Goal: Book appointment/travel/reservation

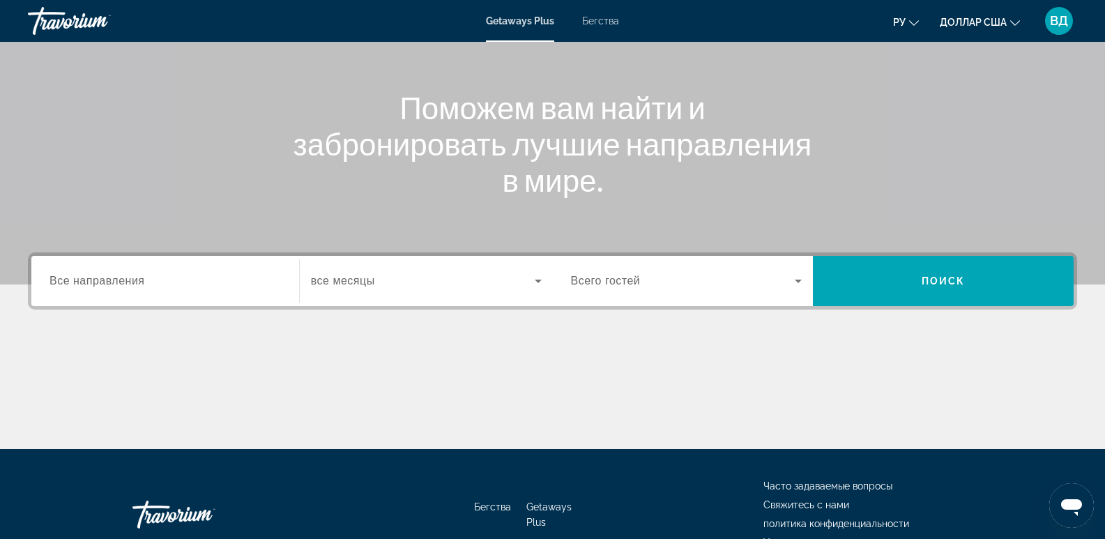
scroll to position [139, 0]
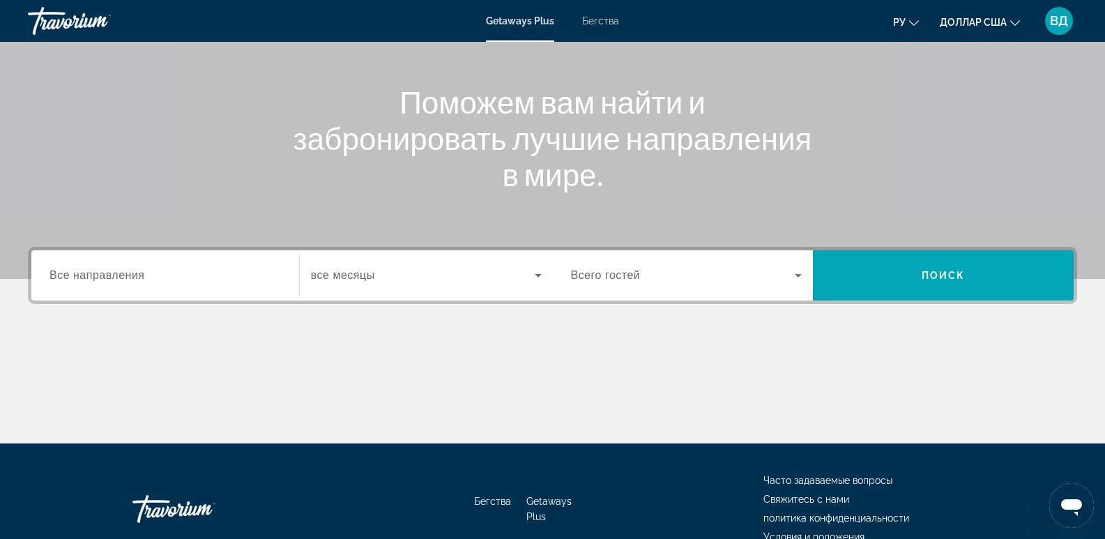
click at [54, 276] on span "Все направления" at bounding box center [98, 275] width 96 height 12
click at [54, 276] on input "Destination Все направления" at bounding box center [165, 276] width 231 height 17
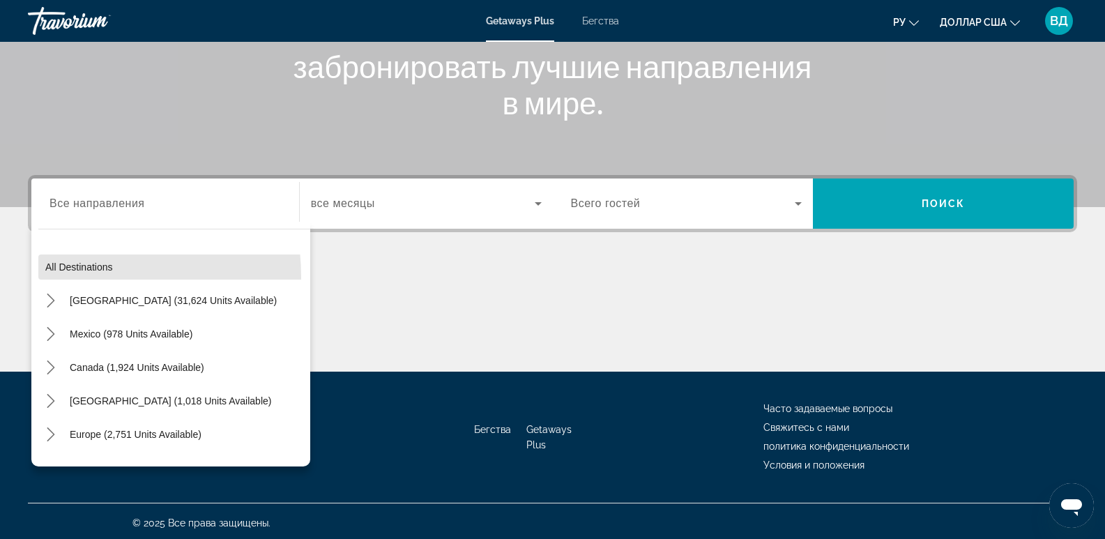
scroll to position [215, 0]
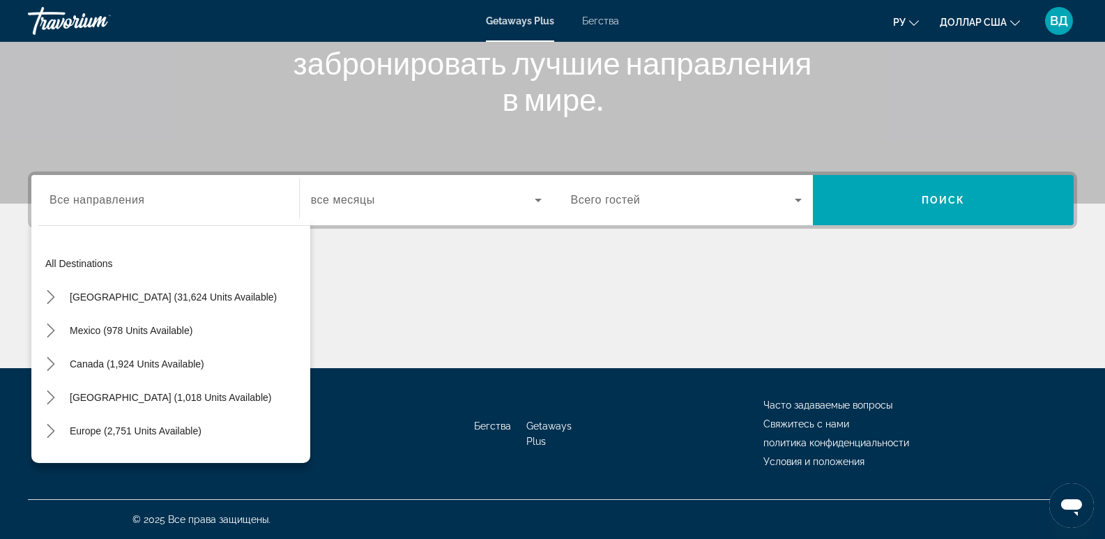
drag, startPoint x: 52, startPoint y: 274, endPoint x: 641, endPoint y: 247, distance: 589.8
click at [661, 241] on div "Destination Все направления All destinations [GEOGRAPHIC_DATA] (31,624 units av…" at bounding box center [552, 270] width 1105 height 197
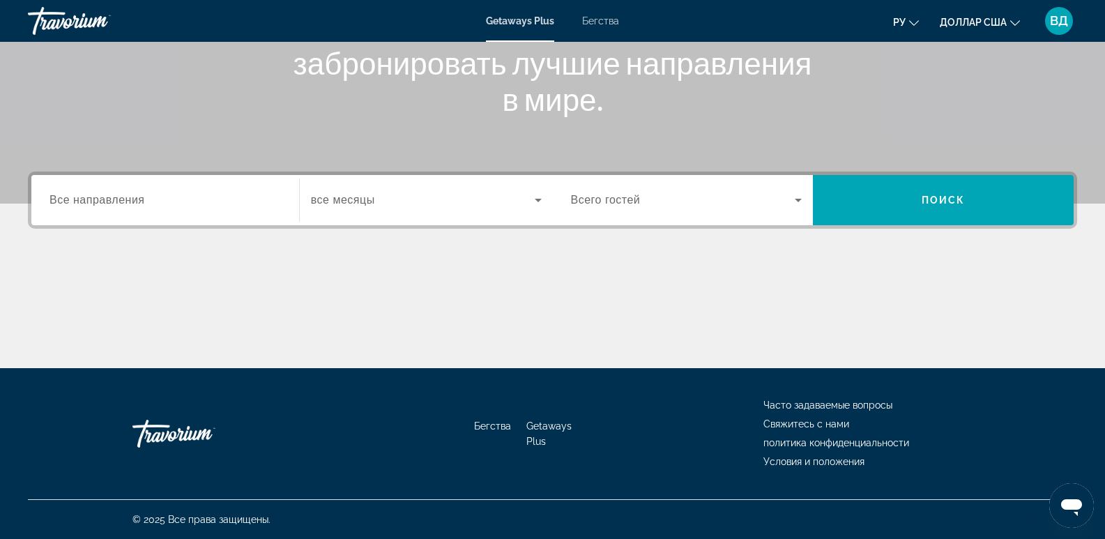
drag, startPoint x: 86, startPoint y: 201, endPoint x: 56, endPoint y: 199, distance: 30.1
click at [56, 199] on span "Все направления" at bounding box center [98, 200] width 96 height 12
click at [56, 199] on input "Destination Все направления" at bounding box center [165, 200] width 231 height 17
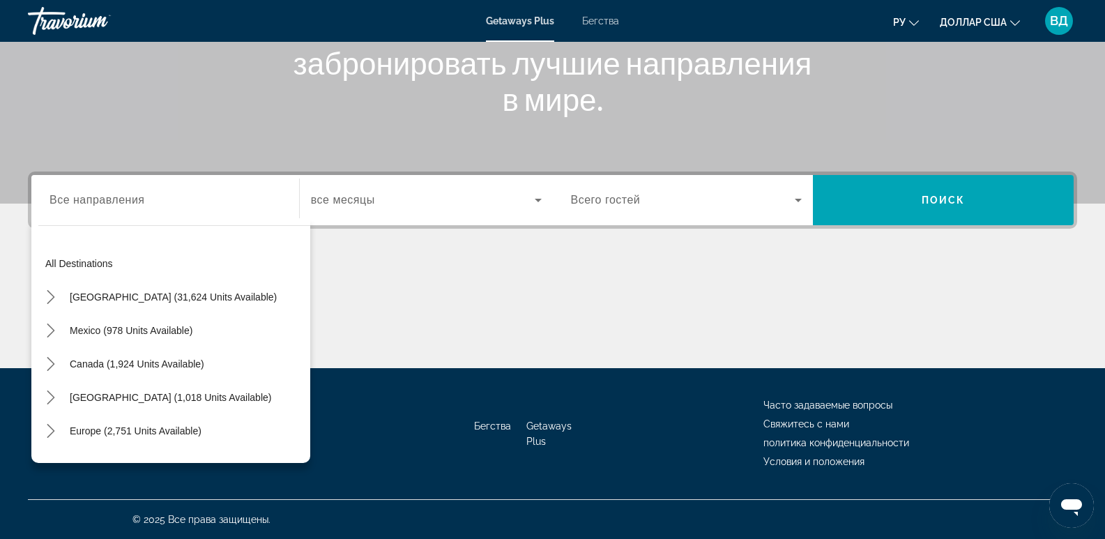
drag, startPoint x: 108, startPoint y: 200, endPoint x: 434, endPoint y: 296, distance: 340.2
click at [434, 296] on div "Основное содержание" at bounding box center [552, 316] width 1049 height 105
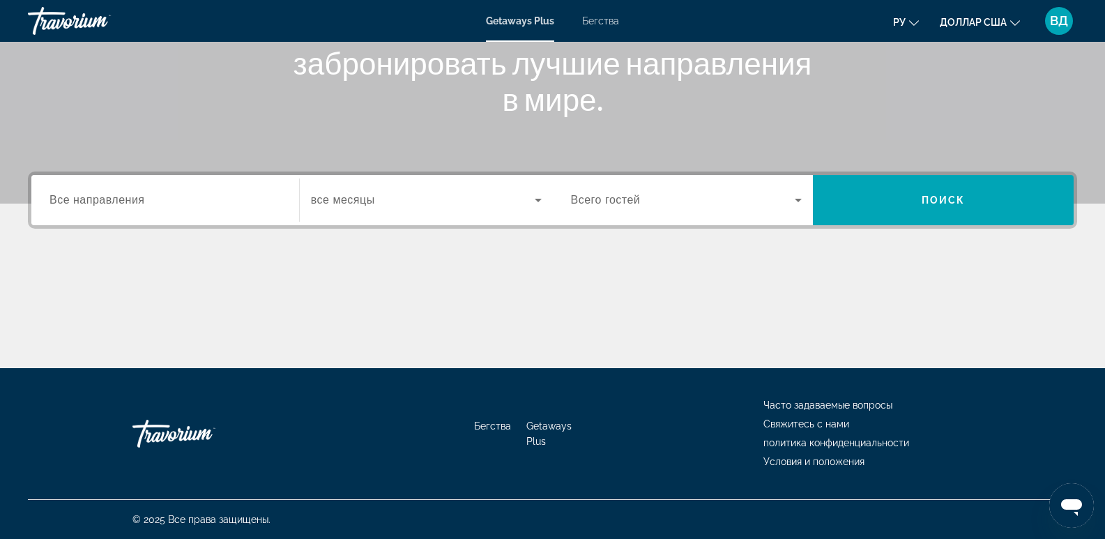
click at [103, 192] on input "Destination Все направления" at bounding box center [165, 200] width 231 height 17
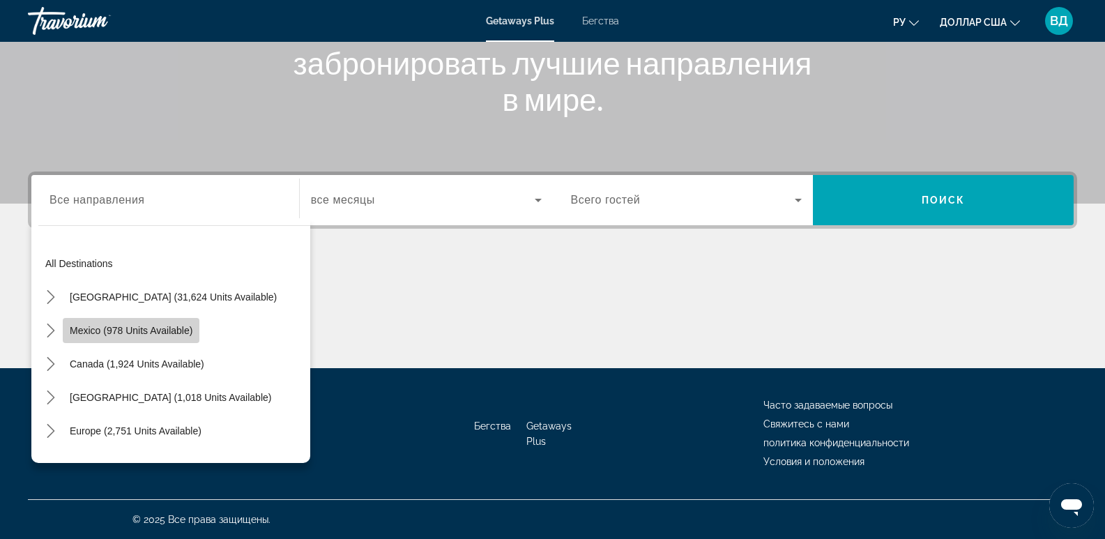
click at [91, 330] on span "Mexico (978 units available)" at bounding box center [131, 330] width 123 height 11
type input "**********"
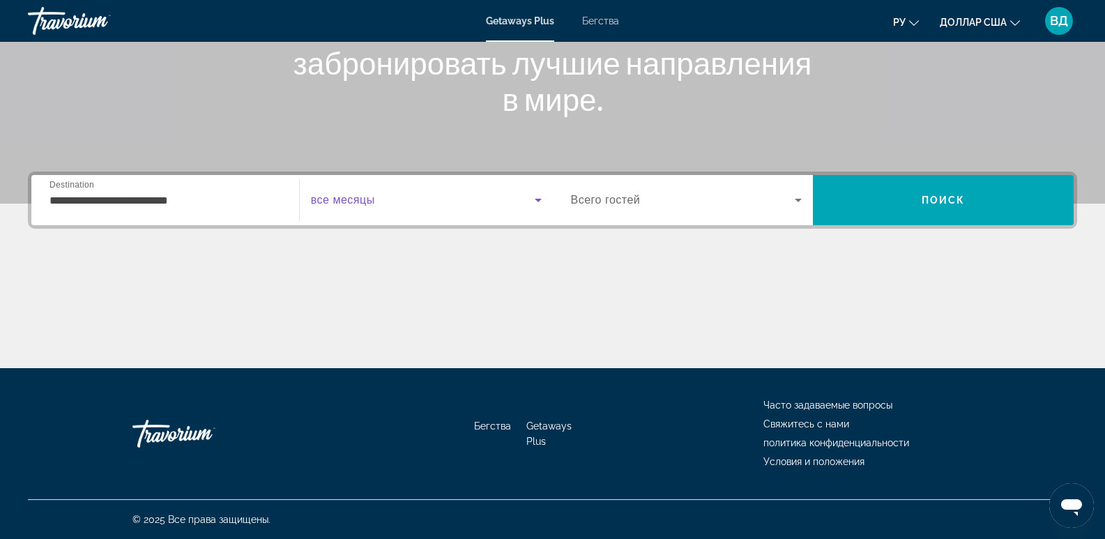
click at [538, 199] on icon "Виджет поиска" at bounding box center [538, 200] width 7 height 3
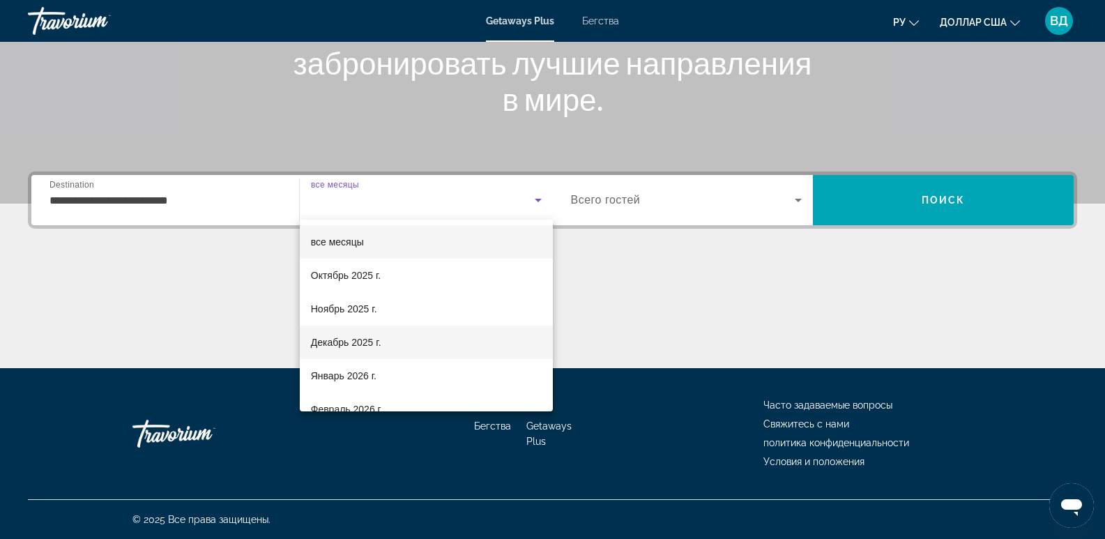
click at [420, 340] on mat-option "Декабрь 2025 г." at bounding box center [426, 342] width 253 height 33
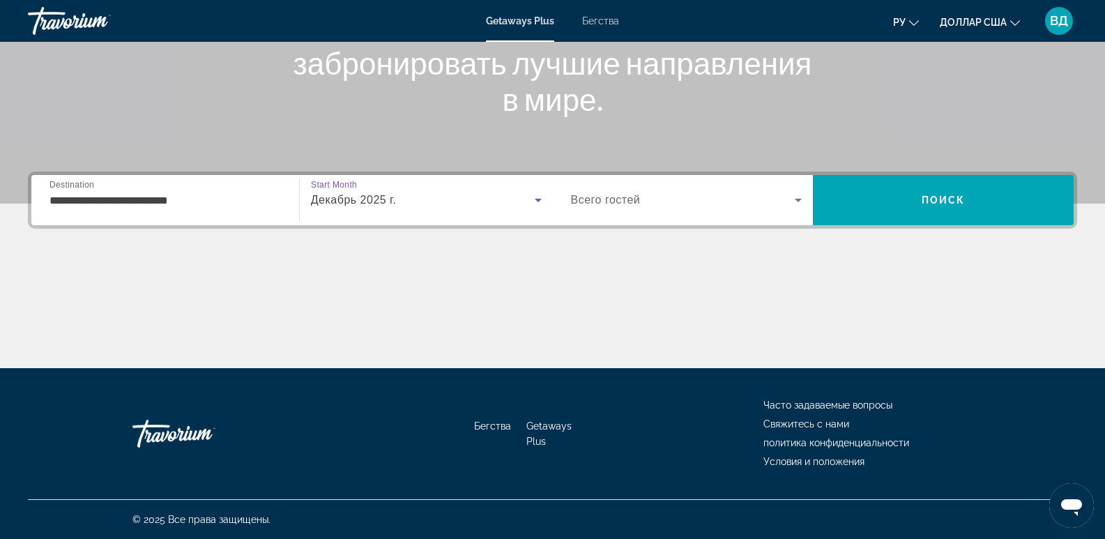
click at [804, 197] on icon "Виджет поиска" at bounding box center [798, 200] width 17 height 17
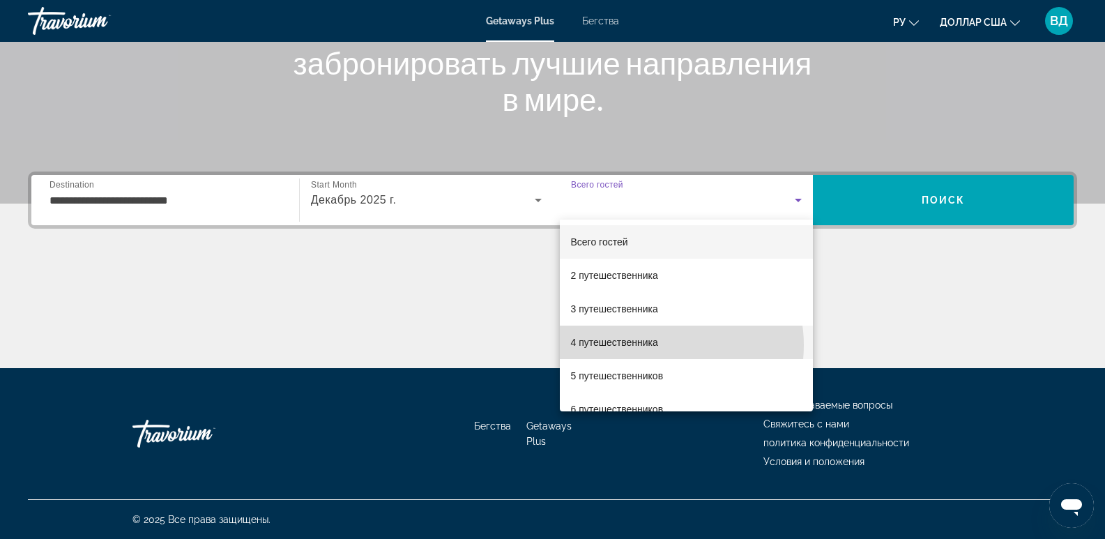
click at [655, 345] on font "4 путешественника" at bounding box center [614, 342] width 87 height 11
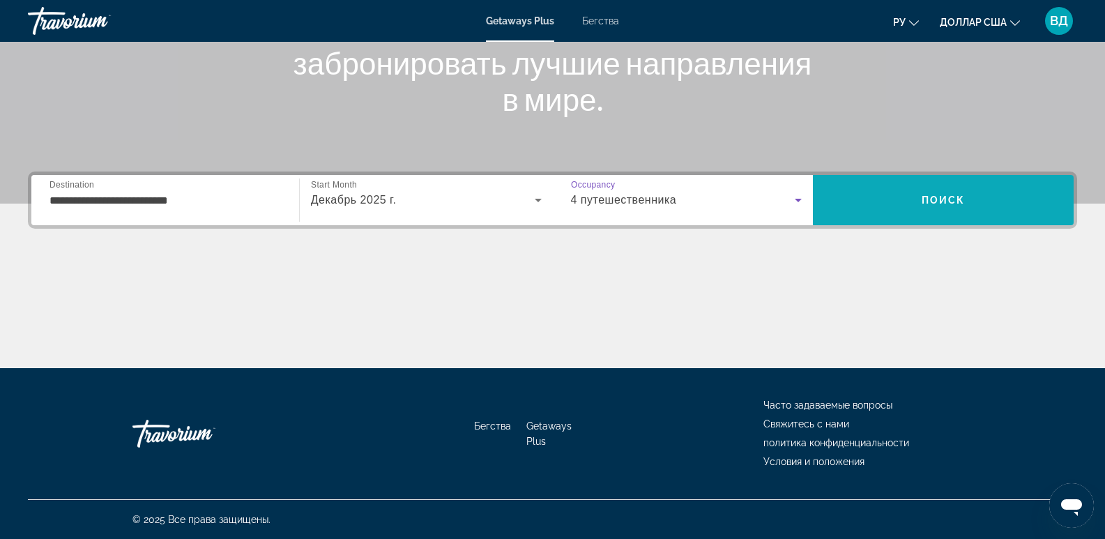
click at [910, 197] on span "Поиск" at bounding box center [943, 199] width 261 height 33
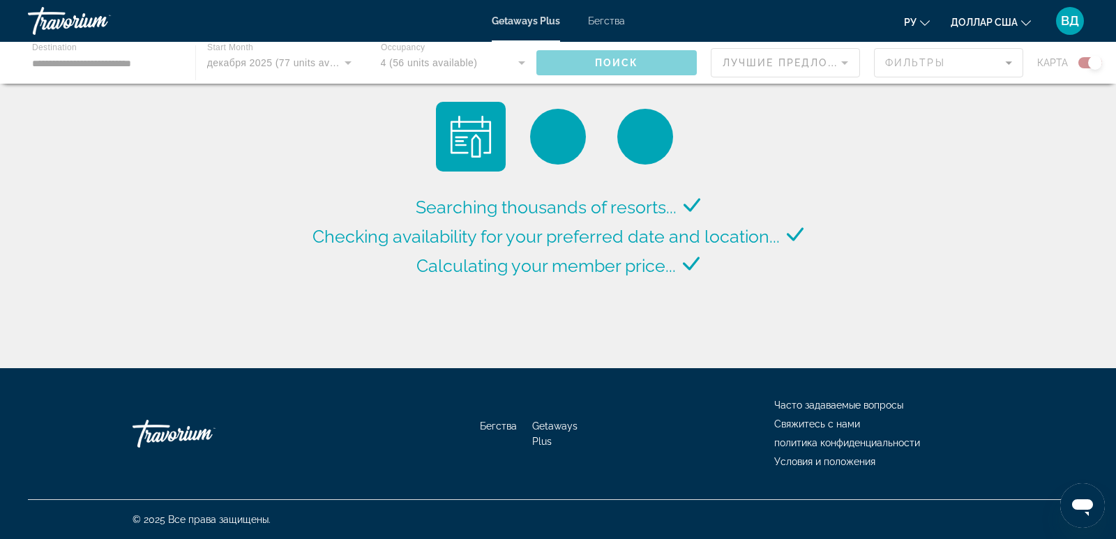
click at [839, 63] on div "Основное содержание" at bounding box center [558, 63] width 1116 height 42
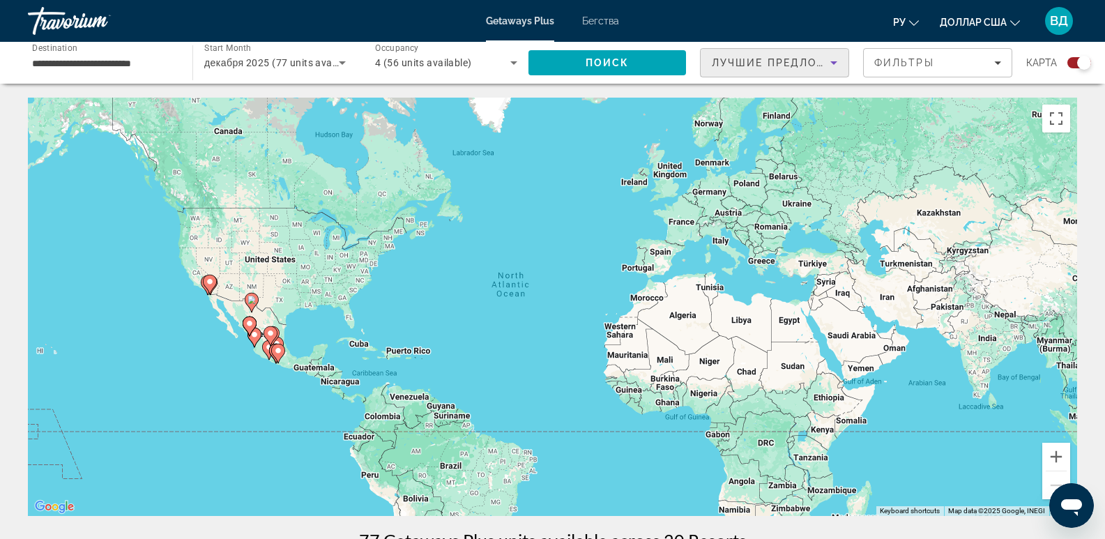
click at [837, 60] on icon "Sort by" at bounding box center [833, 62] width 17 height 17
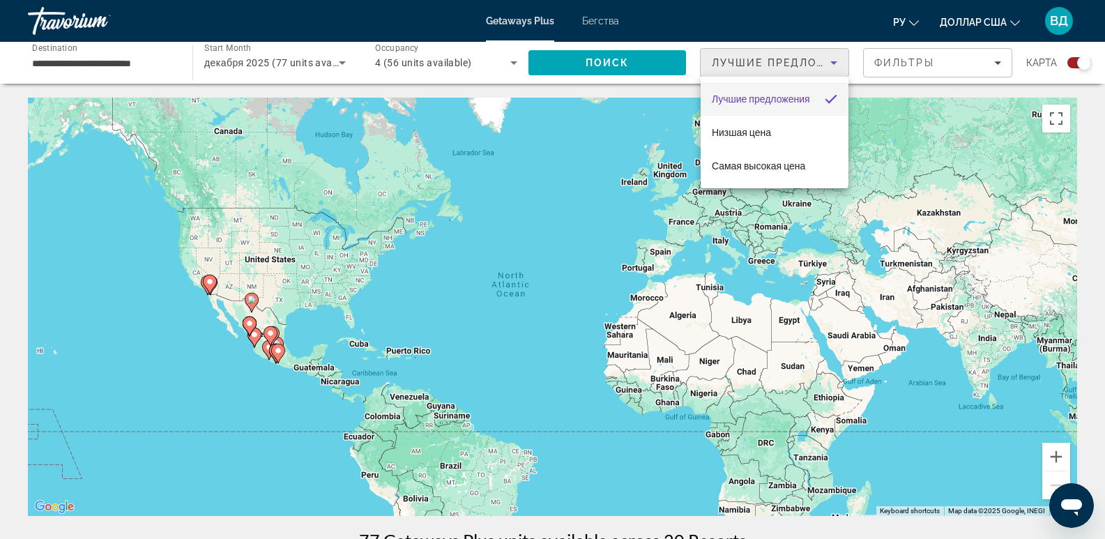
scroll to position [471, 0]
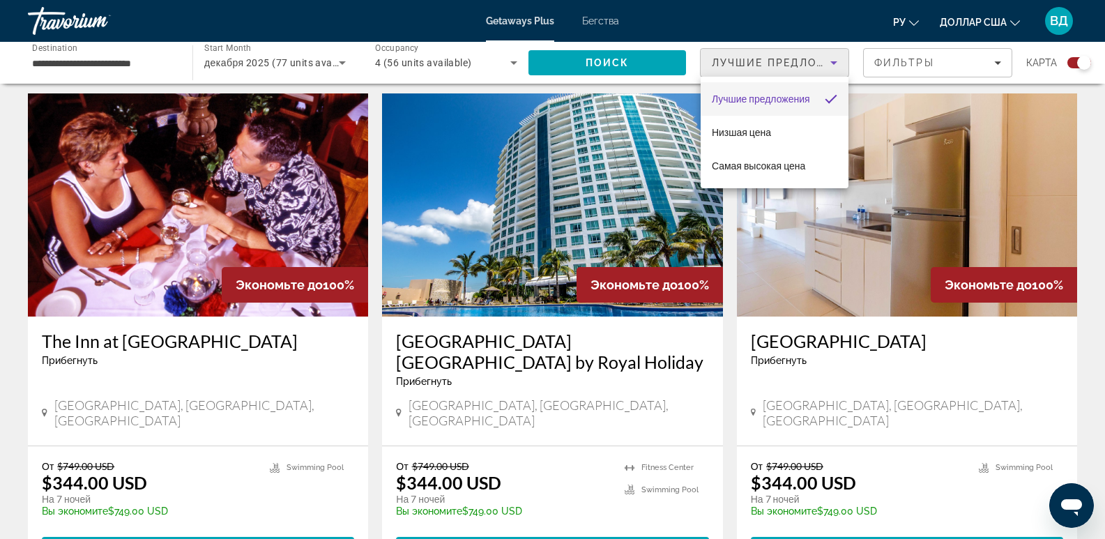
drag, startPoint x: 395, startPoint y: 337, endPoint x: 616, endPoint y: 364, distance: 222.7
click at [617, 365] on div at bounding box center [552, 269] width 1105 height 539
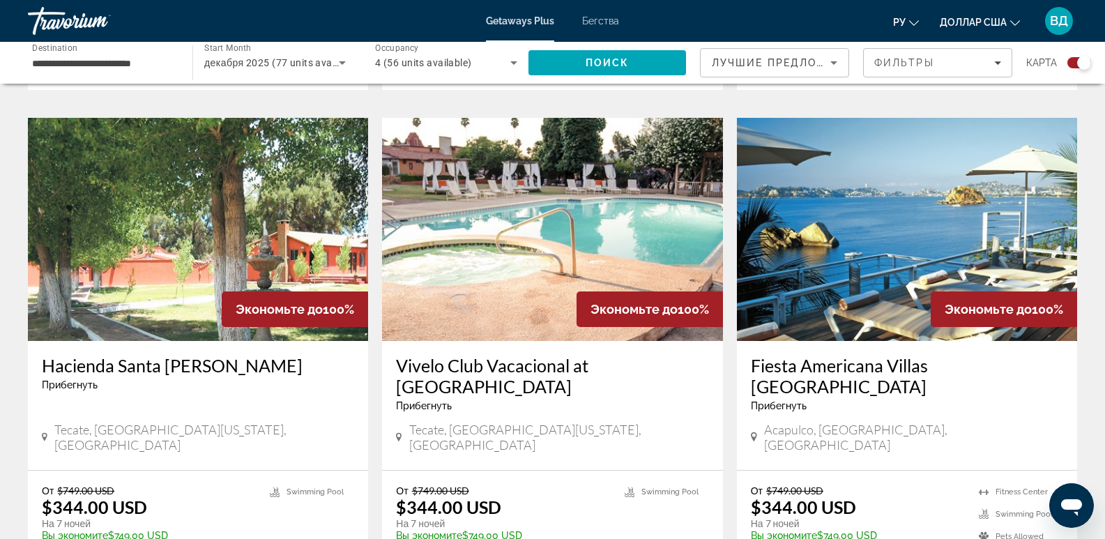
scroll to position [1447, 0]
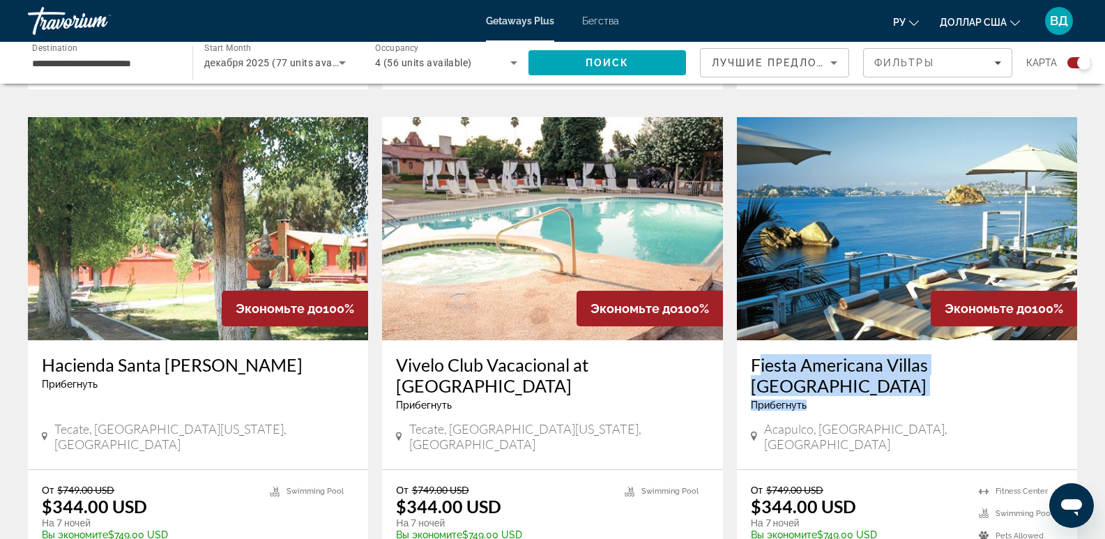
drag, startPoint x: 749, startPoint y: 331, endPoint x: 1040, endPoint y: 347, distance: 290.4
click at [1053, 347] on div "Fiesta Americana Villas Acapulco Прибегнуть - Это курорт только для взрослых [G…" at bounding box center [907, 404] width 340 height 129
copy div "Fiesta Americana Villas Acapulco Прибегнуть"
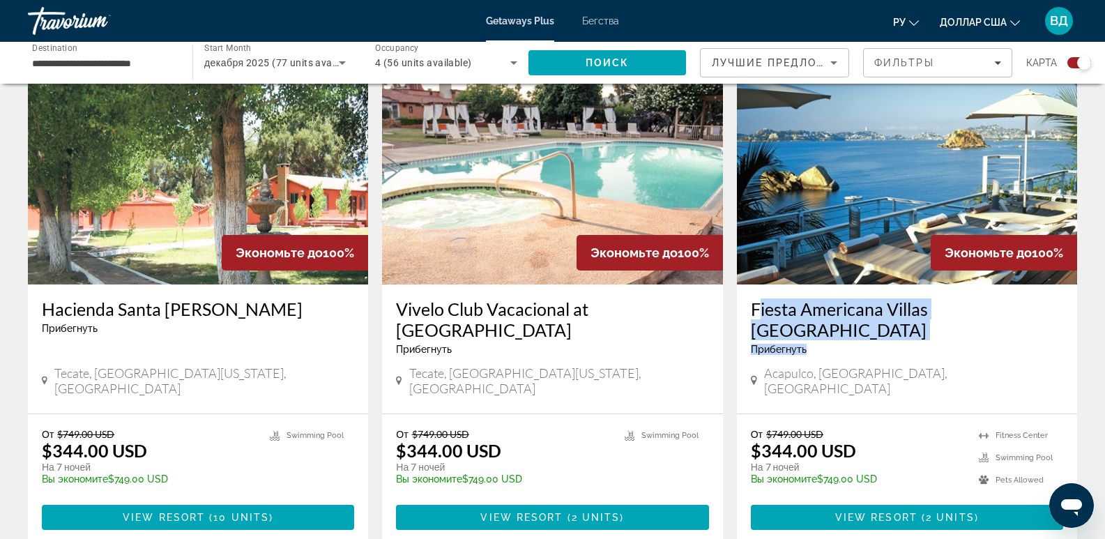
scroll to position [1517, 0]
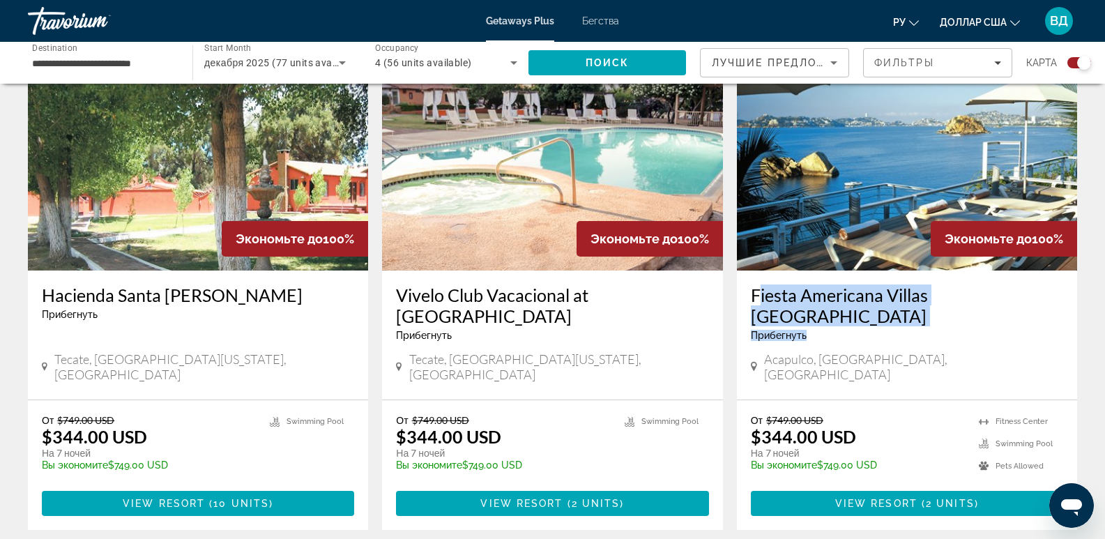
click at [987, 330] on div "Прибегнуть - Это курорт только для взрослых" at bounding box center [907, 335] width 312 height 11
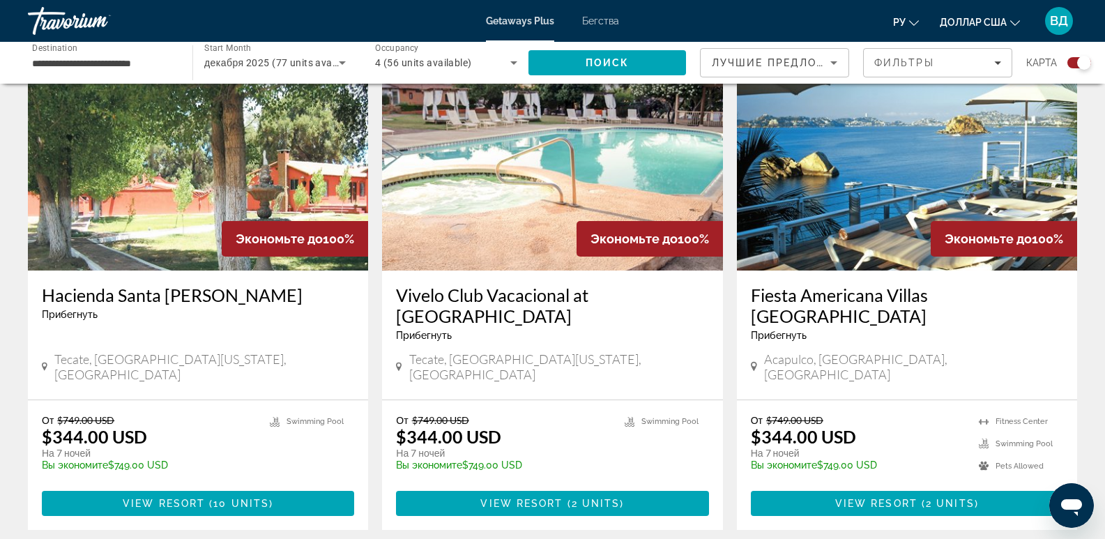
drag, startPoint x: 811, startPoint y: 261, endPoint x: 803, endPoint y: 276, distance: 17.1
click at [803, 284] on div "Fiesta Americana Villas Acapulco Прибегнуть - Это курорт только для взрослых" at bounding box center [907, 317] width 312 height 67
click at [779, 284] on div "Fiesta Americana Villas Acapulco Прибегнуть - Это курорт только для взрослых" at bounding box center [907, 317] width 312 height 67
click at [821, 284] on h3 "Fiesta Americana Villas [GEOGRAPHIC_DATA]" at bounding box center [907, 305] width 312 height 42
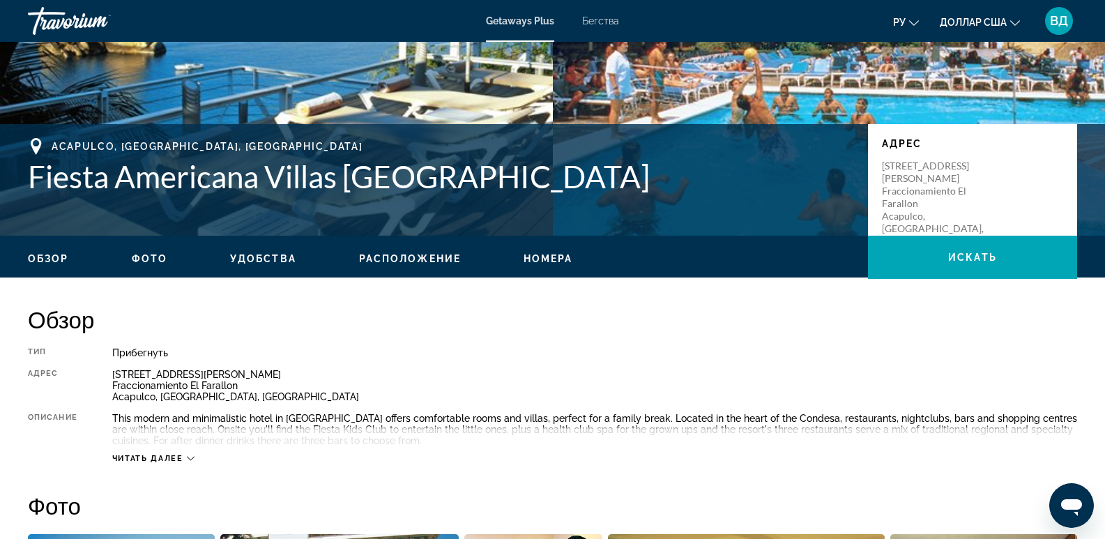
scroll to position [209, 0]
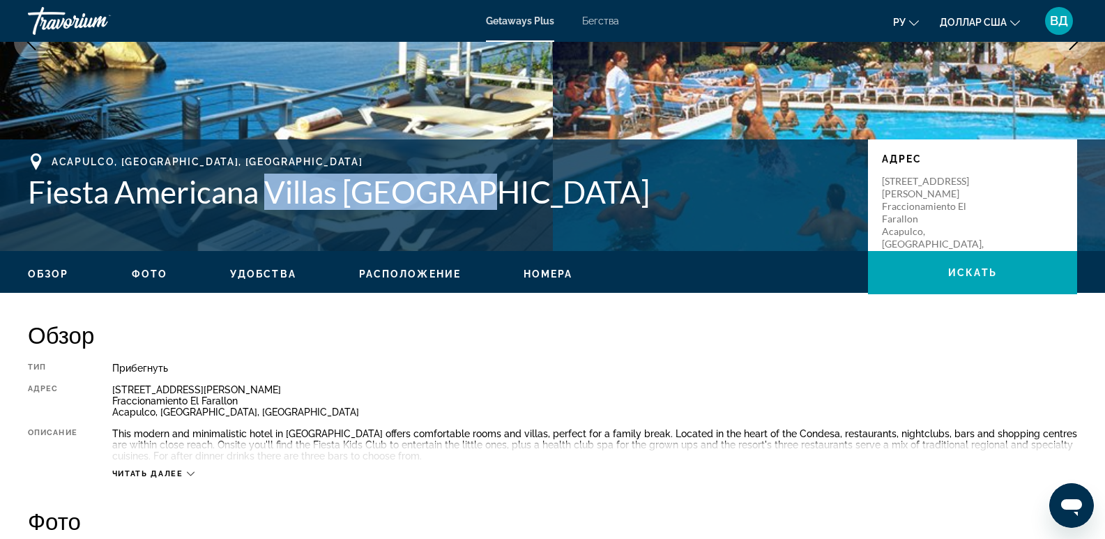
drag, startPoint x: 264, startPoint y: 190, endPoint x: 443, endPoint y: 205, distance: 179.8
click at [570, 190] on h1 "Fiesta Americana Villas [GEOGRAPHIC_DATA]" at bounding box center [441, 192] width 826 height 36
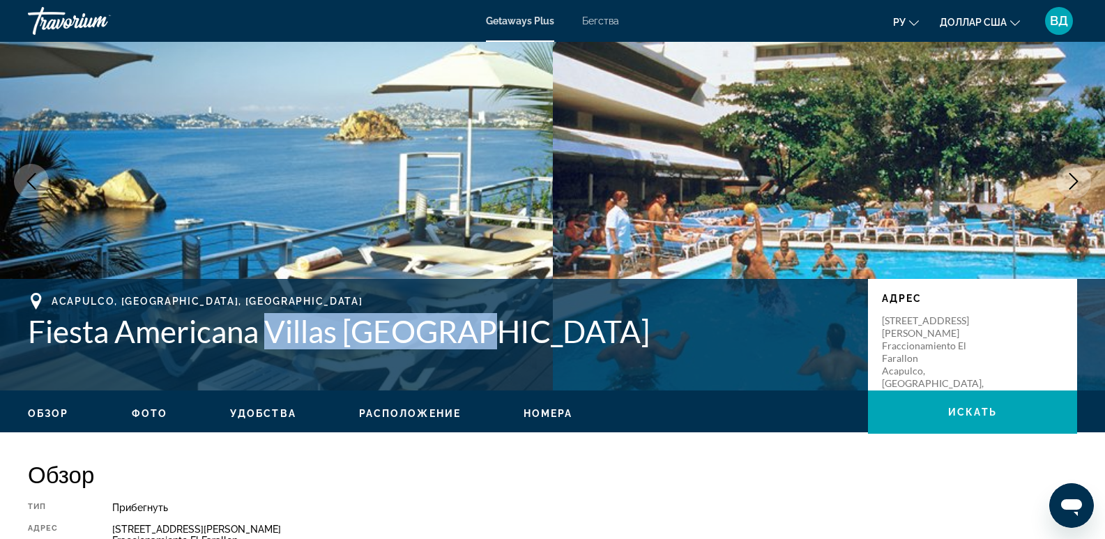
scroll to position [0, 0]
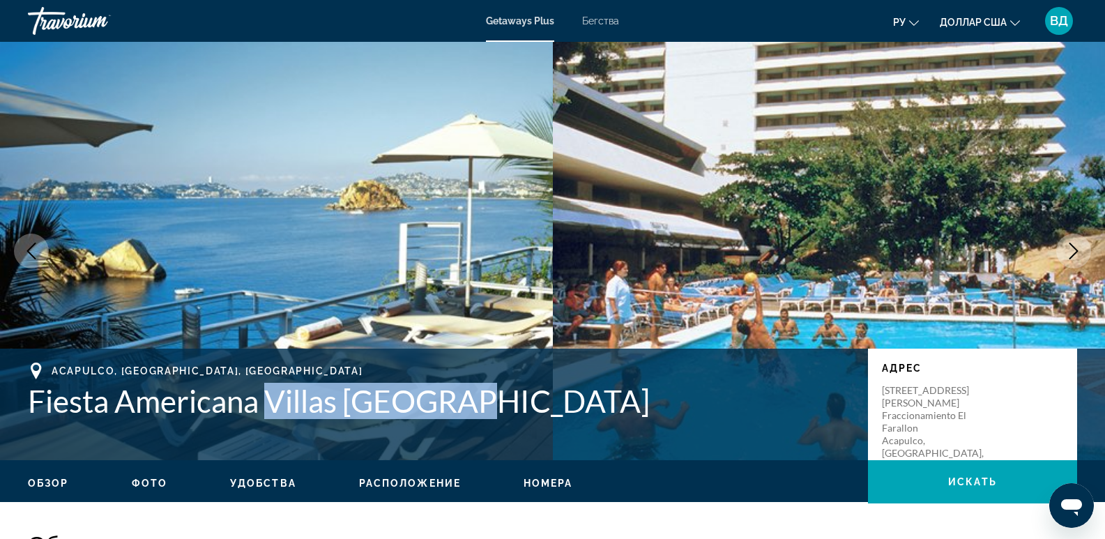
click at [1069, 252] on icon "Next image" at bounding box center [1073, 251] width 17 height 17
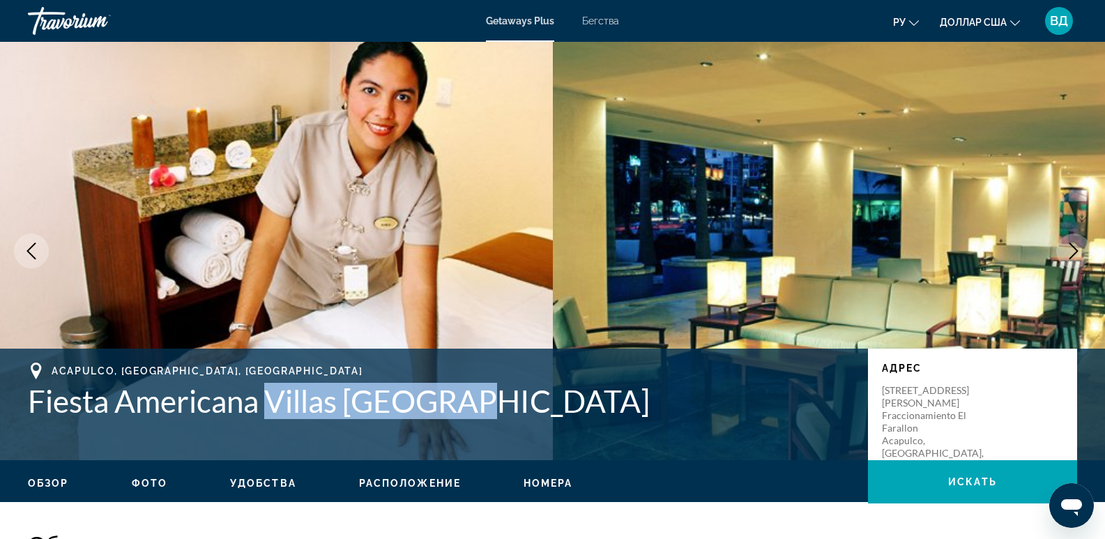
click at [1071, 248] on icon "Next image" at bounding box center [1073, 251] width 17 height 17
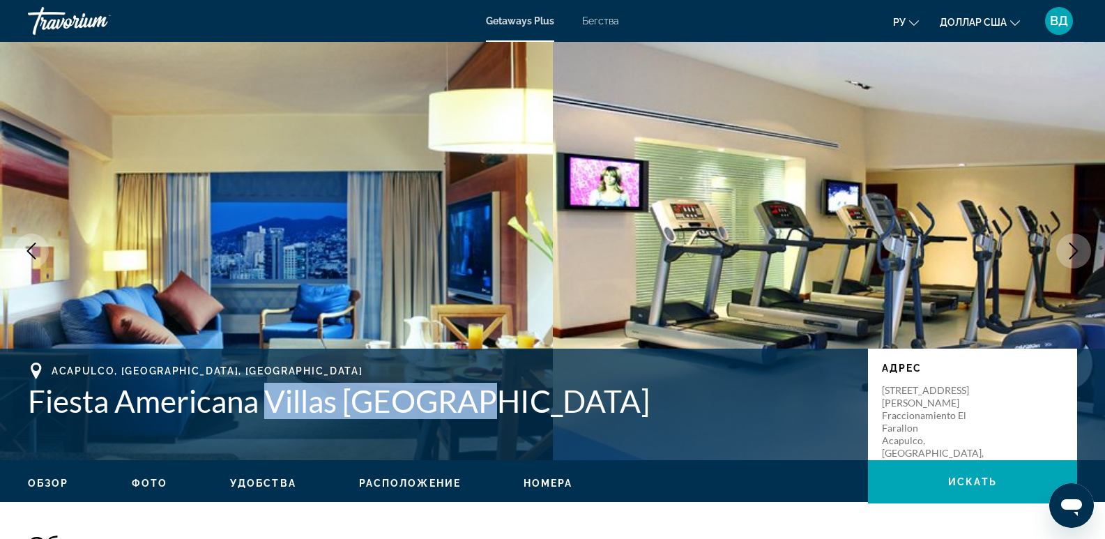
click at [1071, 248] on icon "Next image" at bounding box center [1073, 251] width 17 height 17
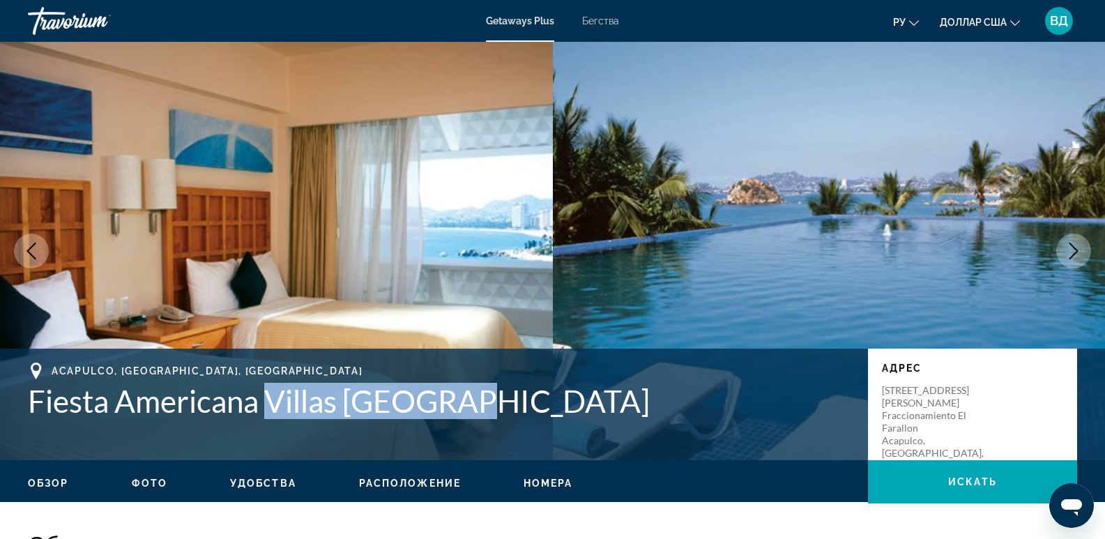
click at [1071, 248] on icon "Next image" at bounding box center [1073, 251] width 17 height 17
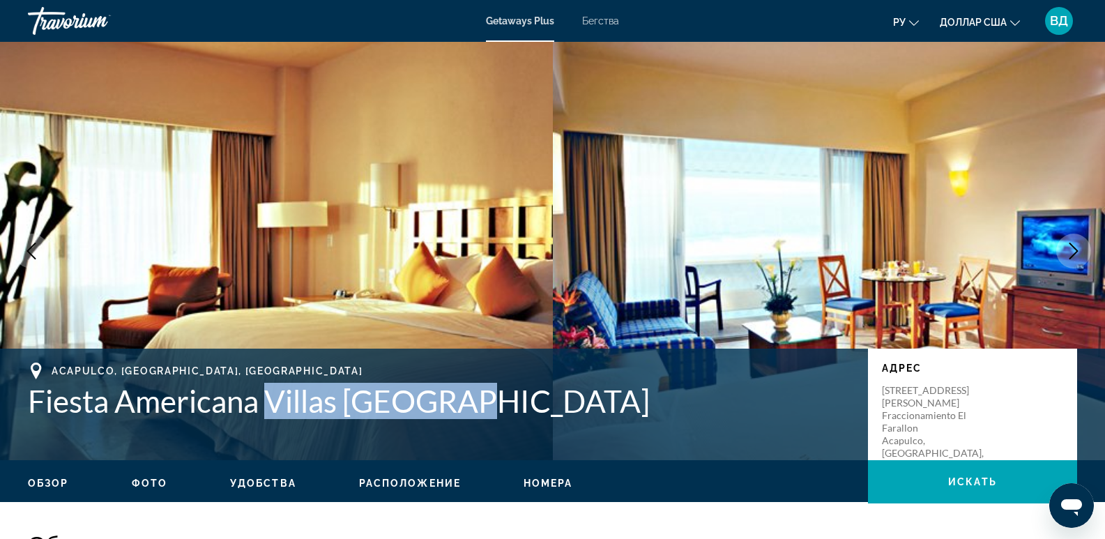
click at [1076, 248] on icon "Next image" at bounding box center [1073, 251] width 17 height 17
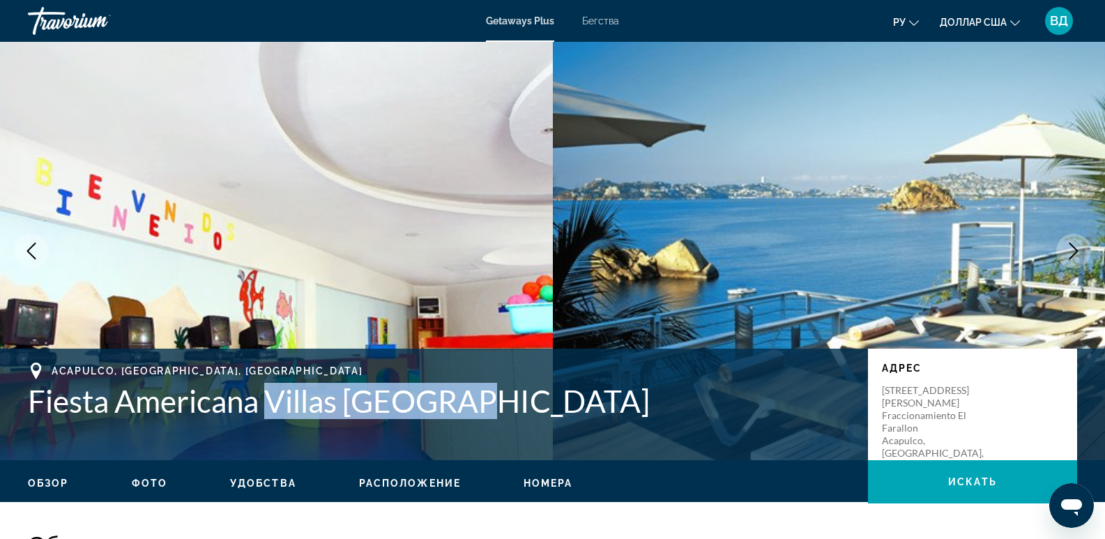
click at [1077, 246] on icon "Next image" at bounding box center [1073, 251] width 17 height 17
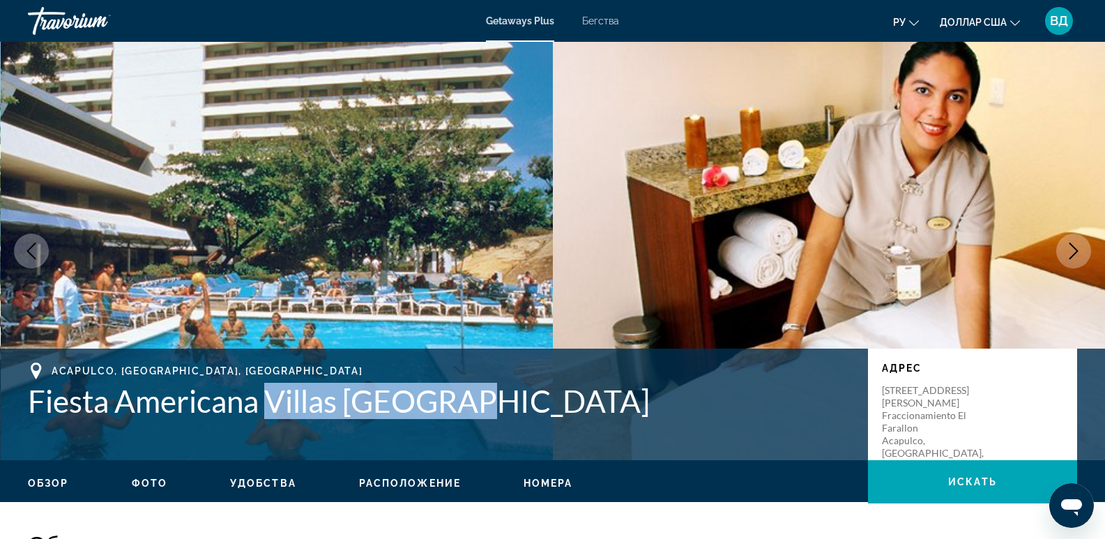
click at [517, 268] on img "Основное содержание" at bounding box center [277, 251] width 553 height 418
click at [517, 265] on img "Основное содержание" at bounding box center [277, 251] width 553 height 418
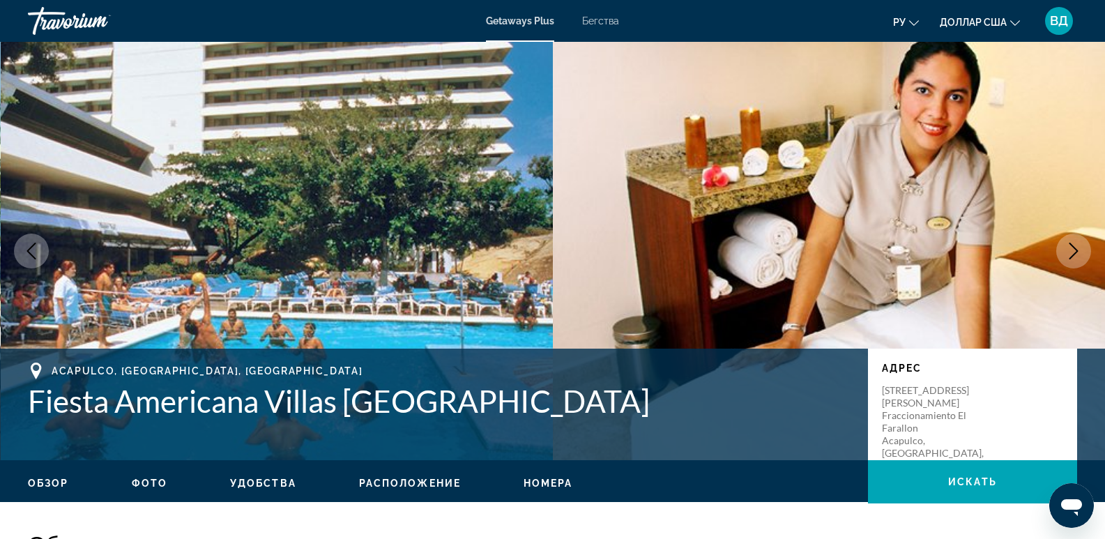
click at [146, 476] on ul "Обзор Фото Удобства Расположение Номера искать" at bounding box center [552, 481] width 1049 height 15
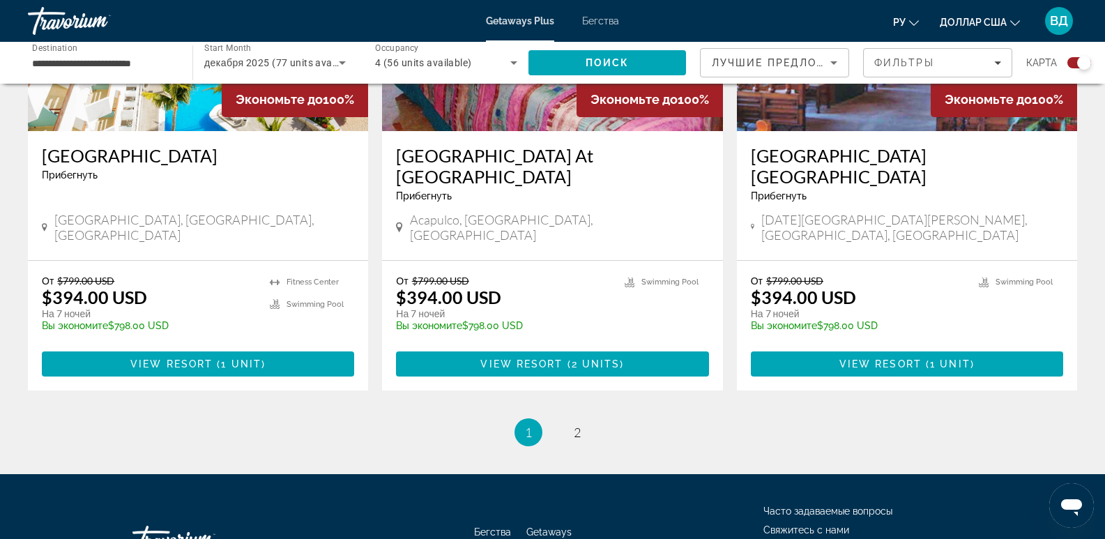
scroll to position [2170, 0]
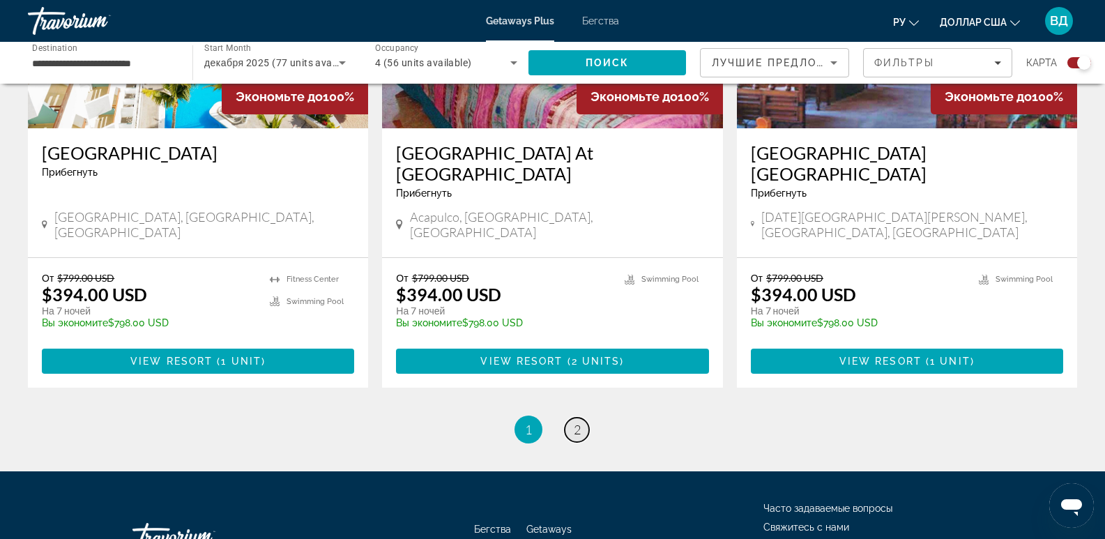
click at [572, 418] on link "page 2" at bounding box center [577, 430] width 24 height 24
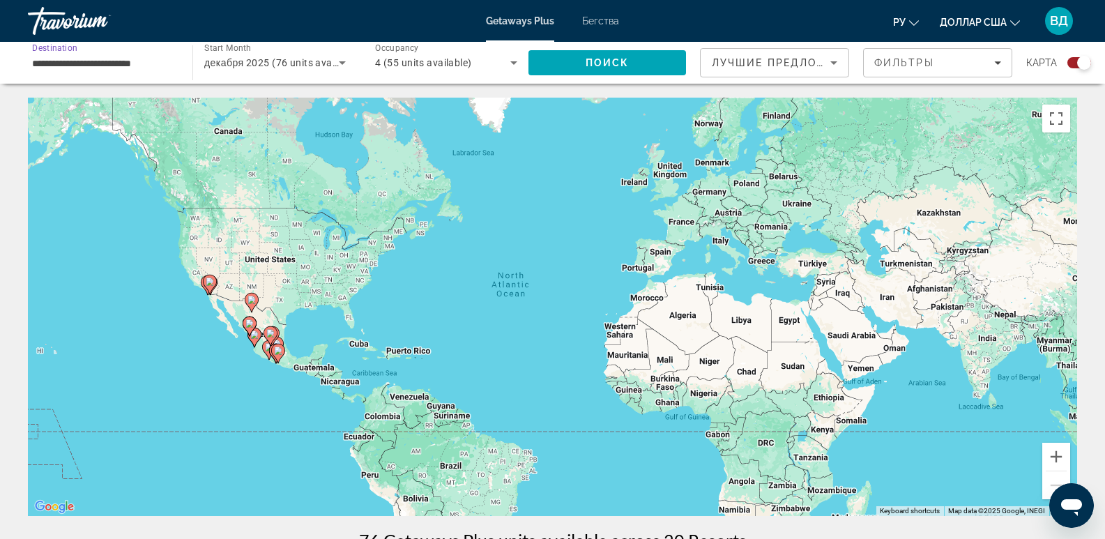
click at [98, 66] on input "**********" at bounding box center [103, 63] width 142 height 17
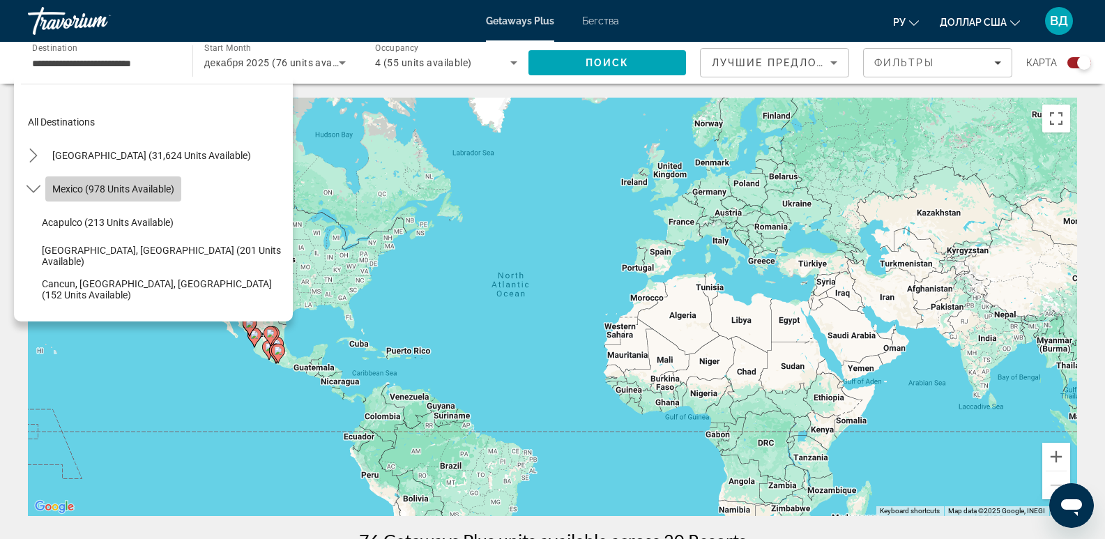
click at [132, 189] on span "Mexico (978 units available)" at bounding box center [113, 188] width 122 height 11
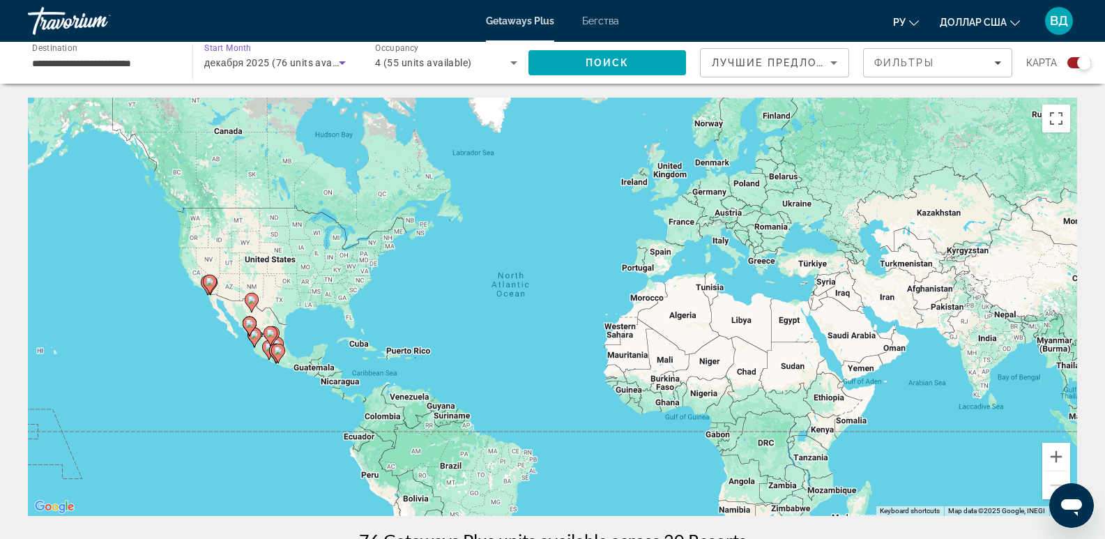
click at [343, 63] on icon "Search widget" at bounding box center [342, 62] width 7 height 3
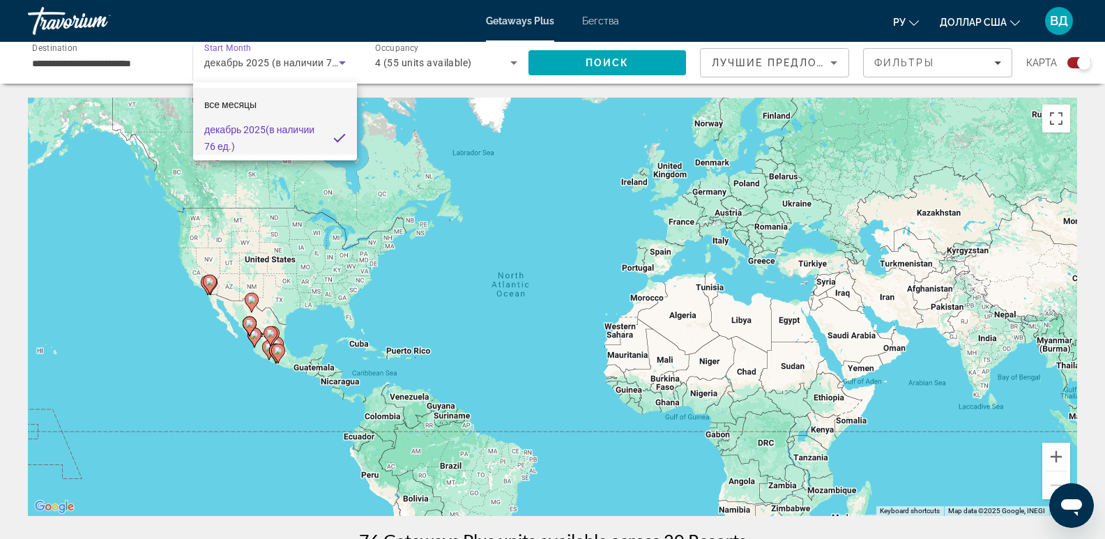
click at [276, 99] on mat-option "все месяцы" at bounding box center [275, 104] width 164 height 33
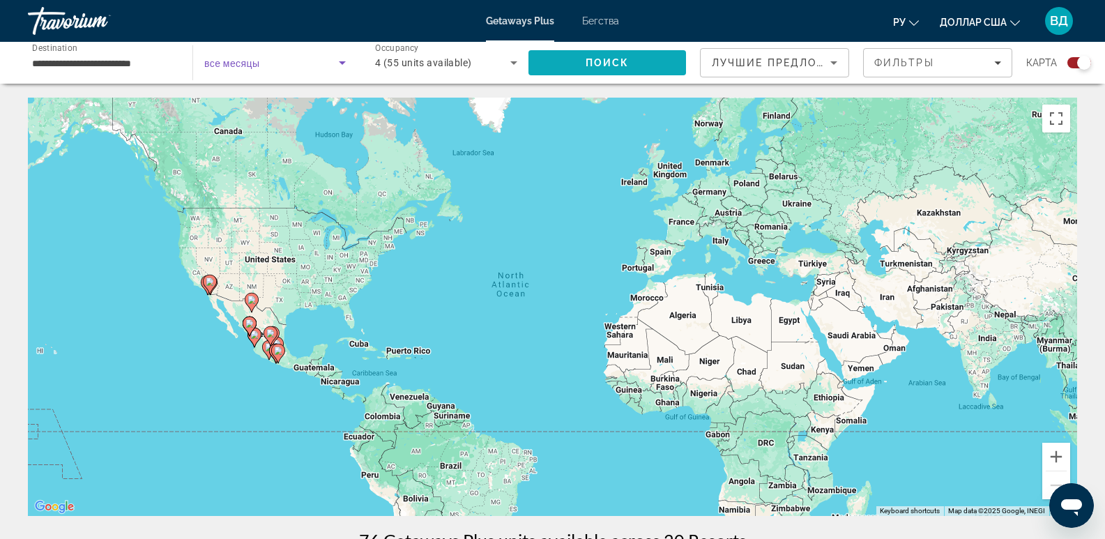
click at [603, 67] on span "Поиск" at bounding box center [608, 62] width 44 height 11
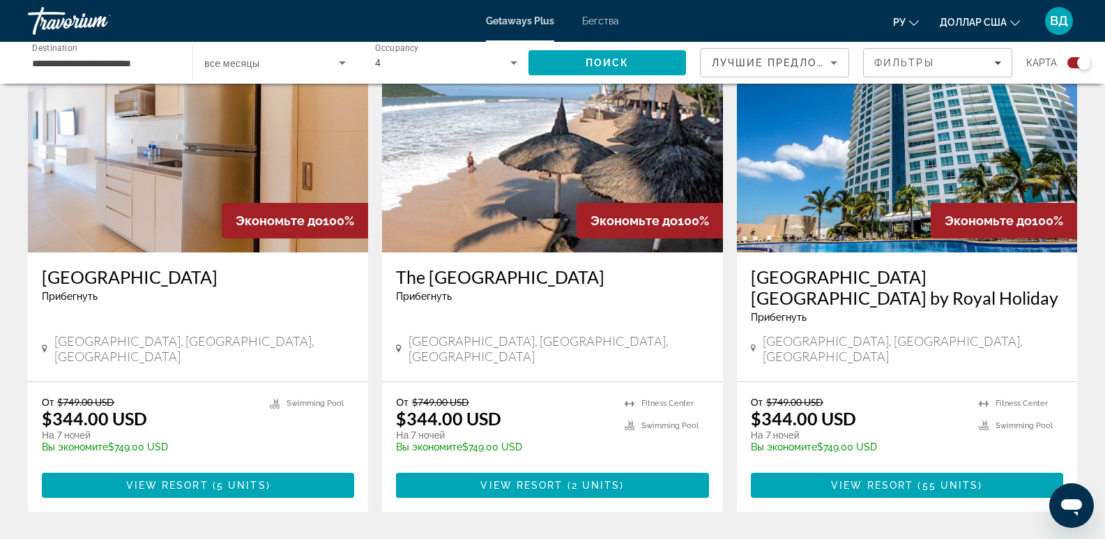
scroll to position [558, 0]
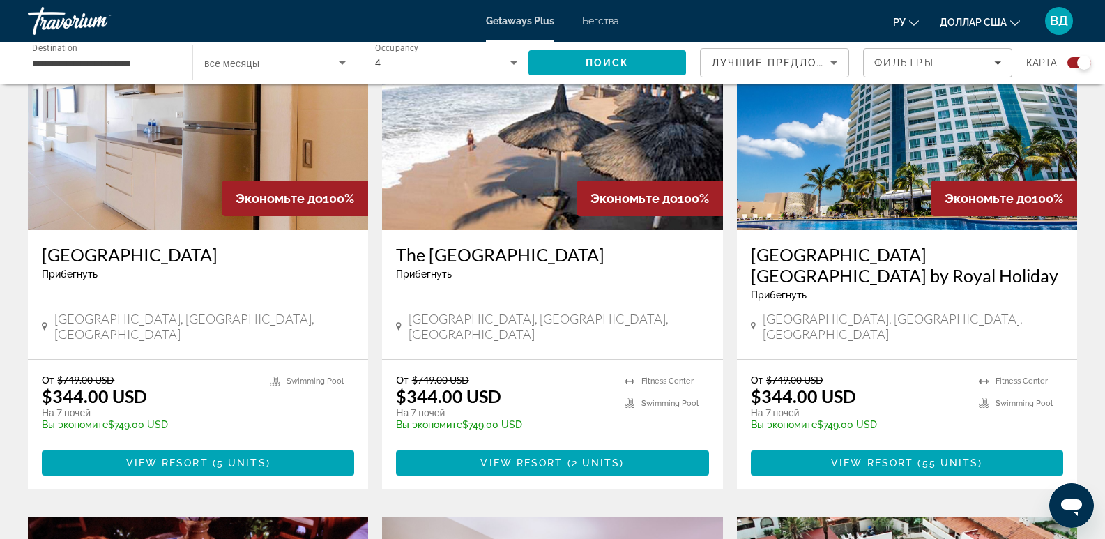
drag, startPoint x: 385, startPoint y: 250, endPoint x: 613, endPoint y: 270, distance: 228.9
click at [664, 260] on div "The [GEOGRAPHIC_DATA] Прибегнуть - Это курорт только для взрослых [GEOGRAPHIC_D…" at bounding box center [552, 294] width 340 height 129
drag, startPoint x: 551, startPoint y: 227, endPoint x: 522, endPoint y: 259, distance: 43.9
copy h3 "The [GEOGRAPHIC_DATA]"
click at [504, 259] on h3 "The [GEOGRAPHIC_DATA]" at bounding box center [552, 254] width 312 height 21
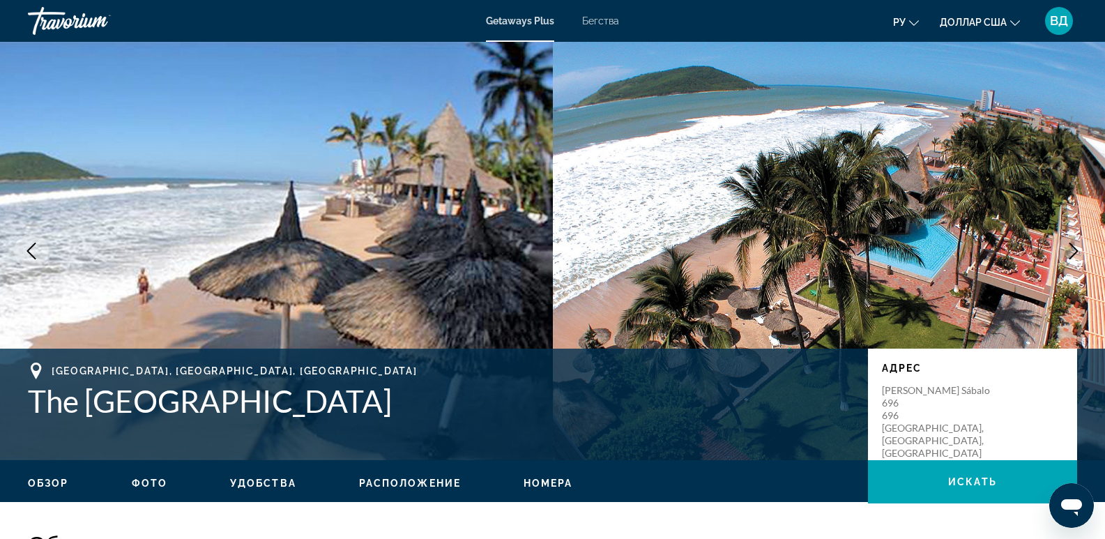
click at [1071, 250] on icon "Next image" at bounding box center [1073, 251] width 17 height 17
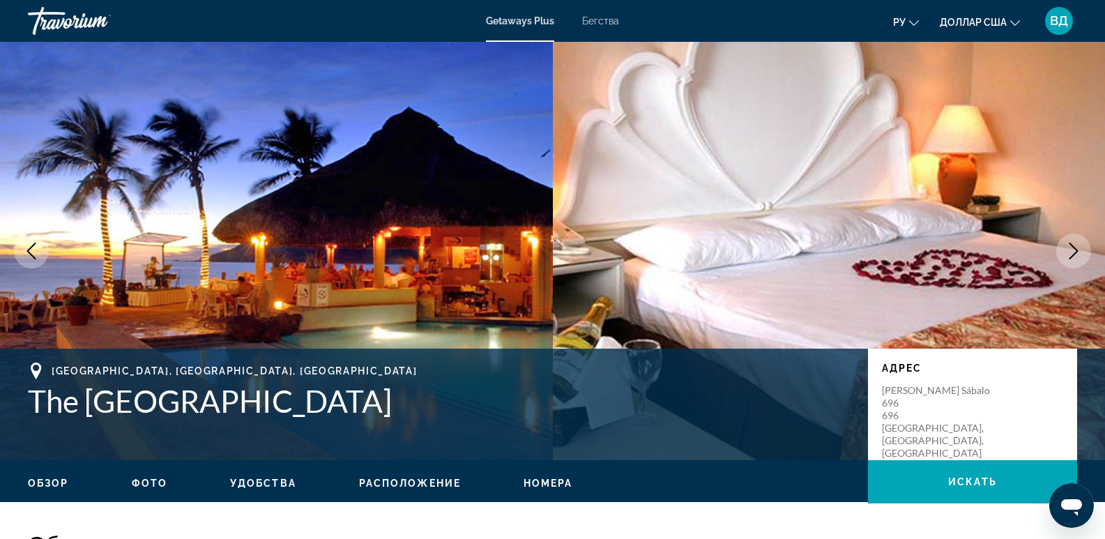
click at [1072, 252] on icon "Next image" at bounding box center [1073, 251] width 17 height 17
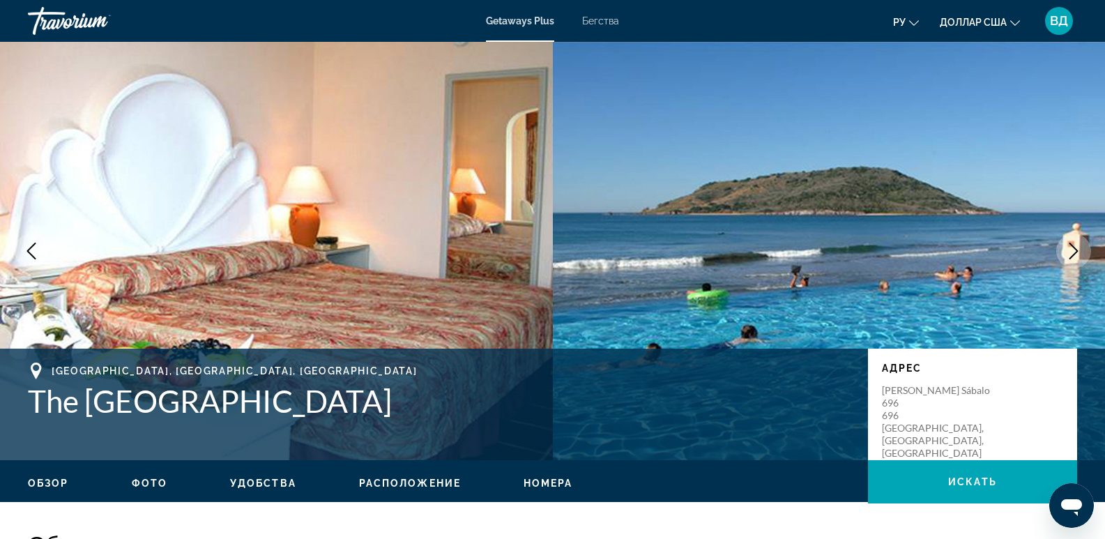
click at [1072, 252] on icon "Next image" at bounding box center [1073, 251] width 17 height 17
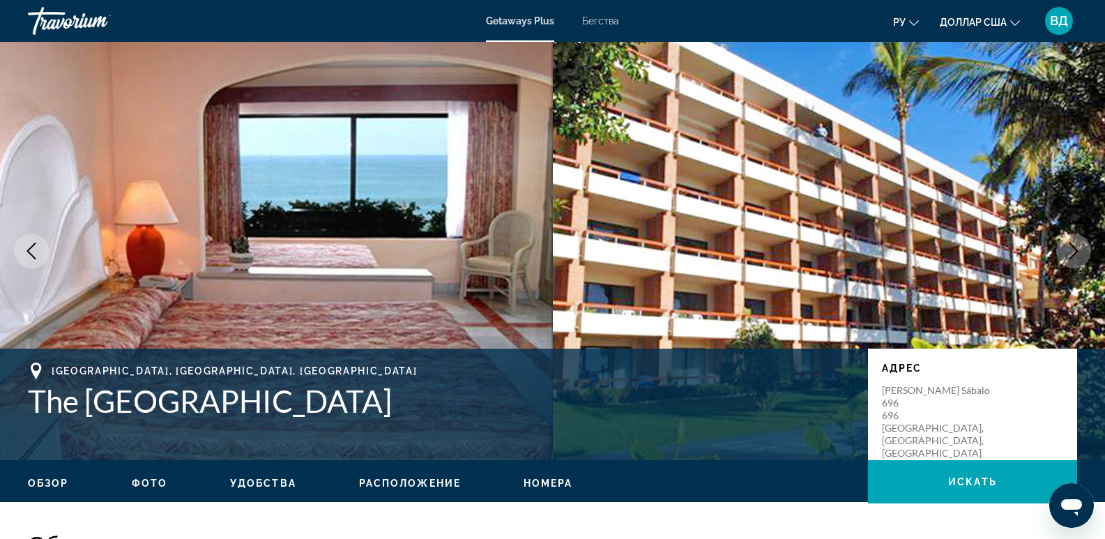
click at [1072, 252] on icon "Next image" at bounding box center [1073, 251] width 17 height 17
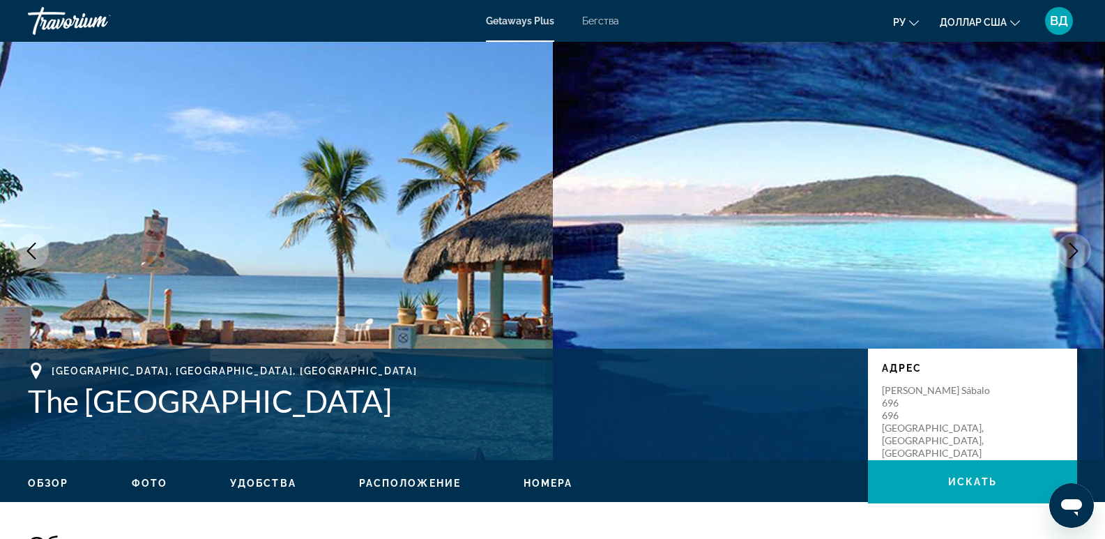
click at [1072, 252] on icon "Next image" at bounding box center [1073, 251] width 17 height 17
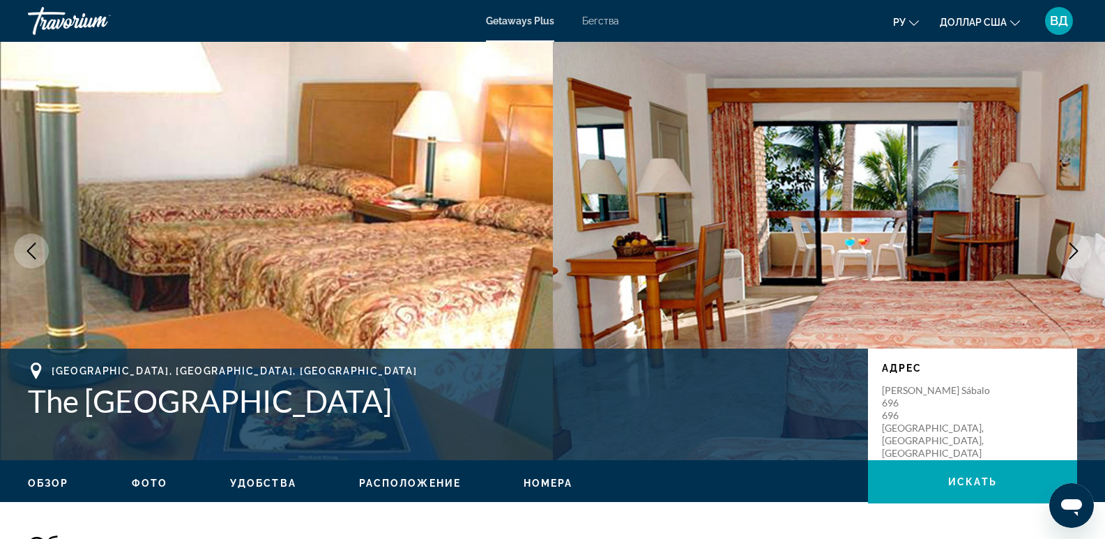
click at [1072, 252] on icon "Next image" at bounding box center [1073, 251] width 17 height 17
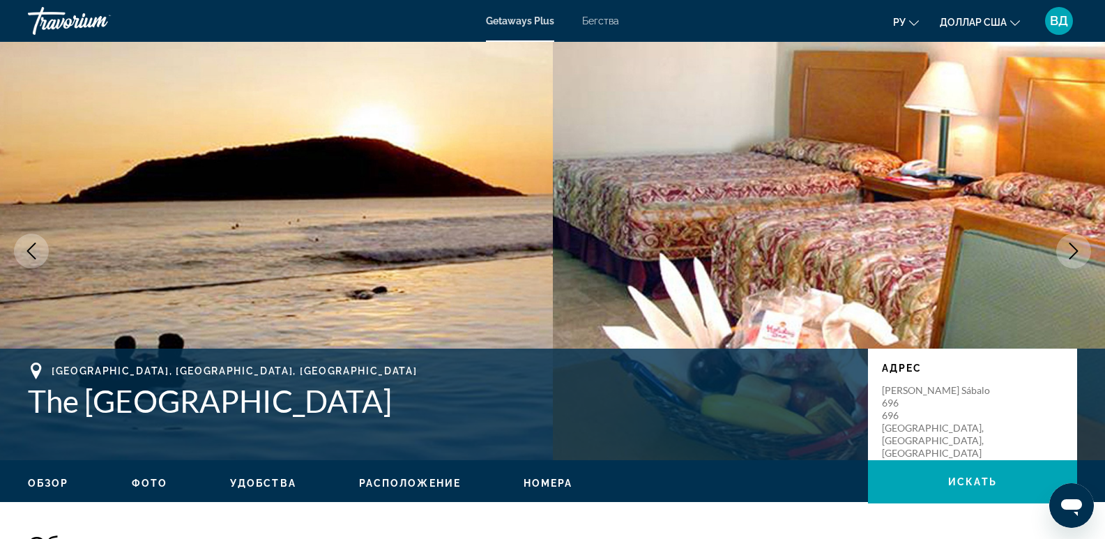
click at [1072, 252] on icon "Next image" at bounding box center [1073, 251] width 17 height 17
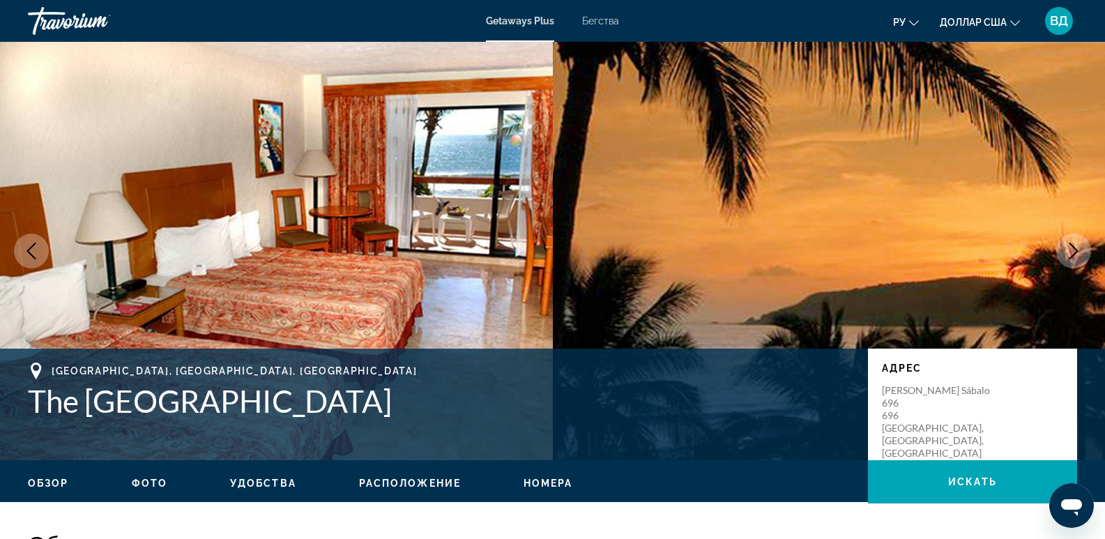
click at [1072, 252] on icon "Next image" at bounding box center [1073, 251] width 17 height 17
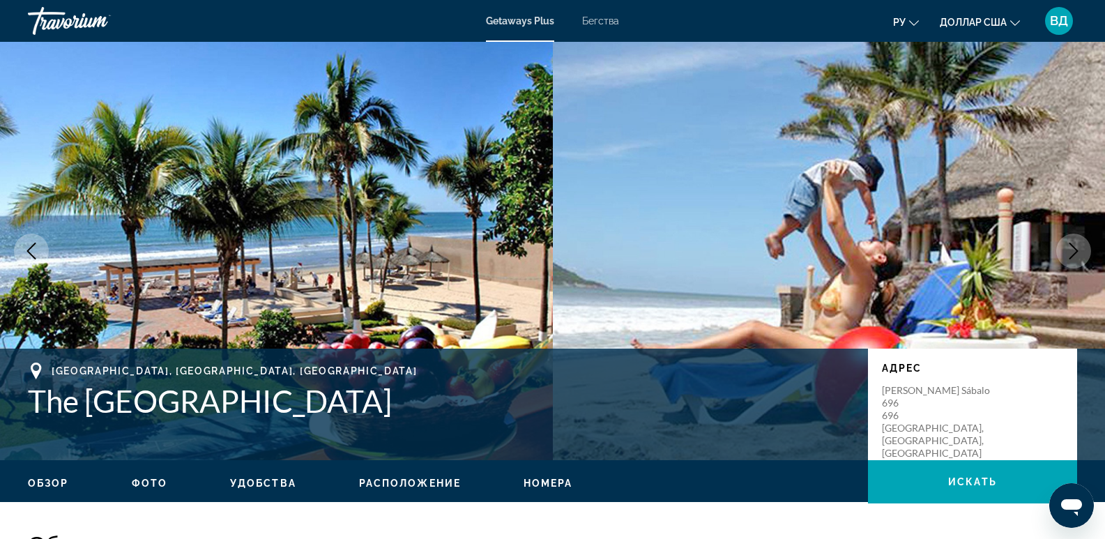
click at [1072, 252] on icon "Next image" at bounding box center [1073, 251] width 17 height 17
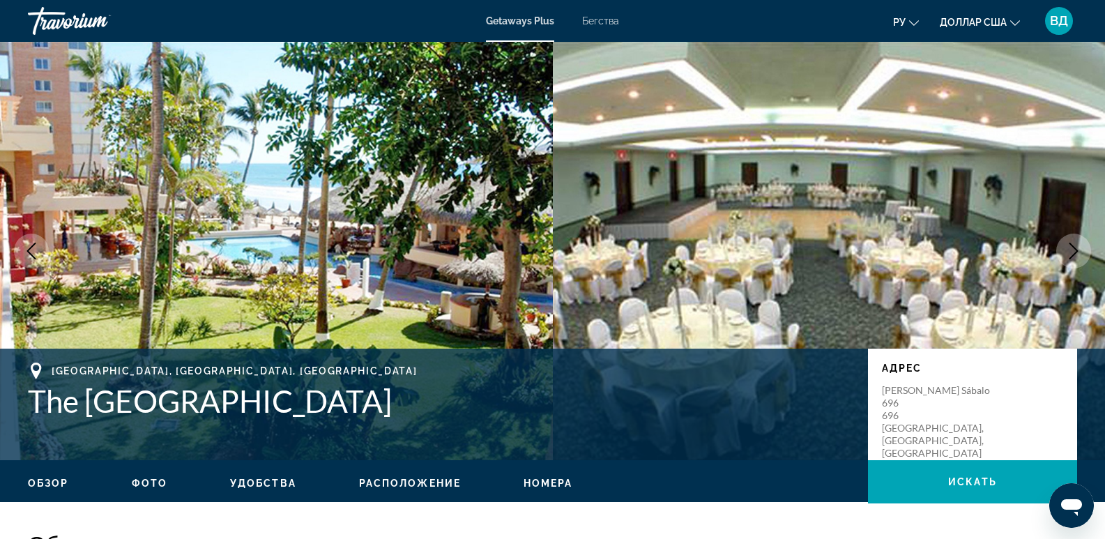
click at [1072, 252] on icon "Next image" at bounding box center [1073, 251] width 17 height 17
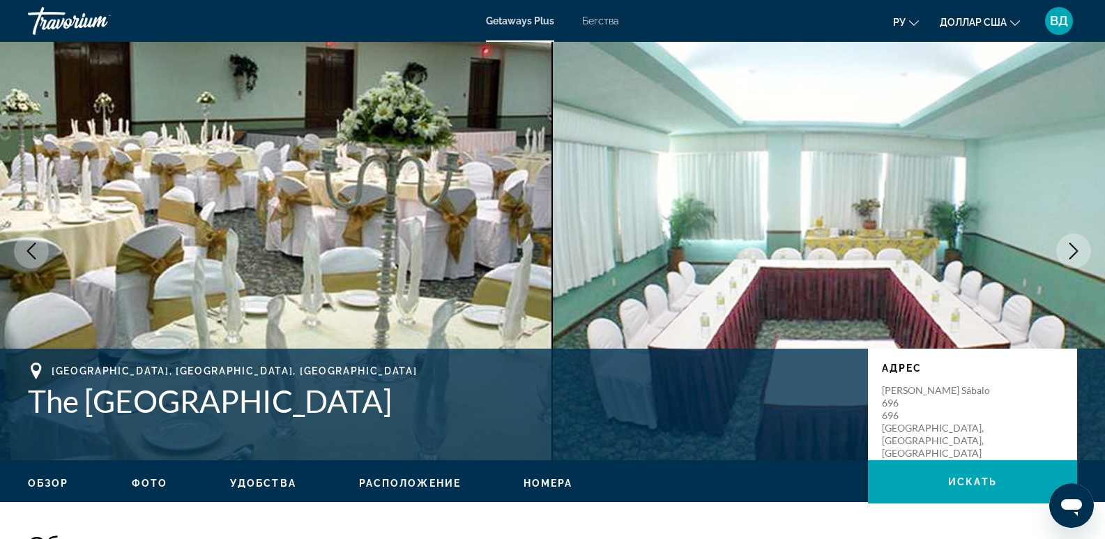
click at [1074, 257] on icon "Next image" at bounding box center [1073, 251] width 17 height 17
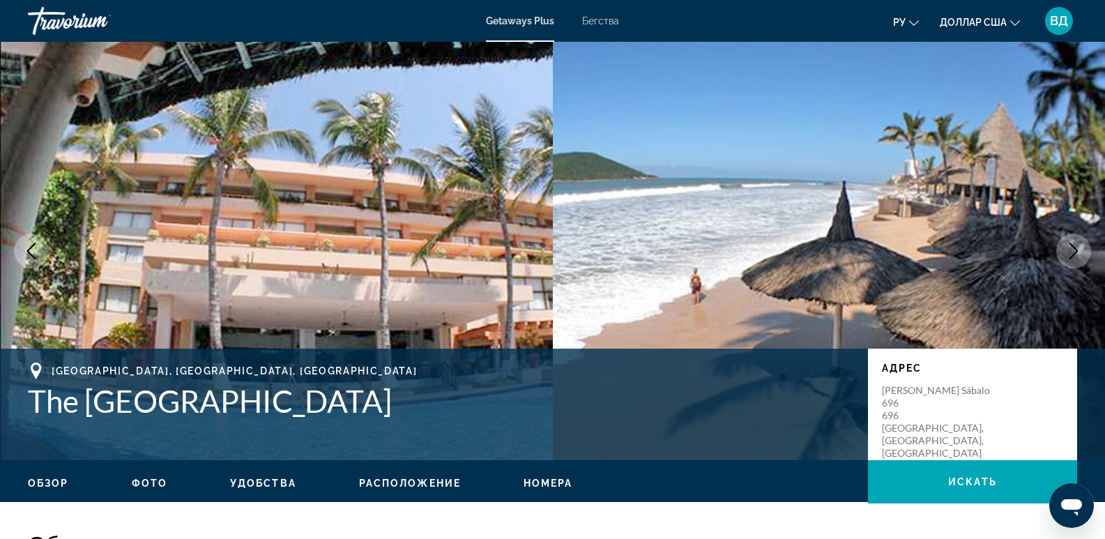
click at [1074, 257] on icon "Next image" at bounding box center [1073, 251] width 17 height 17
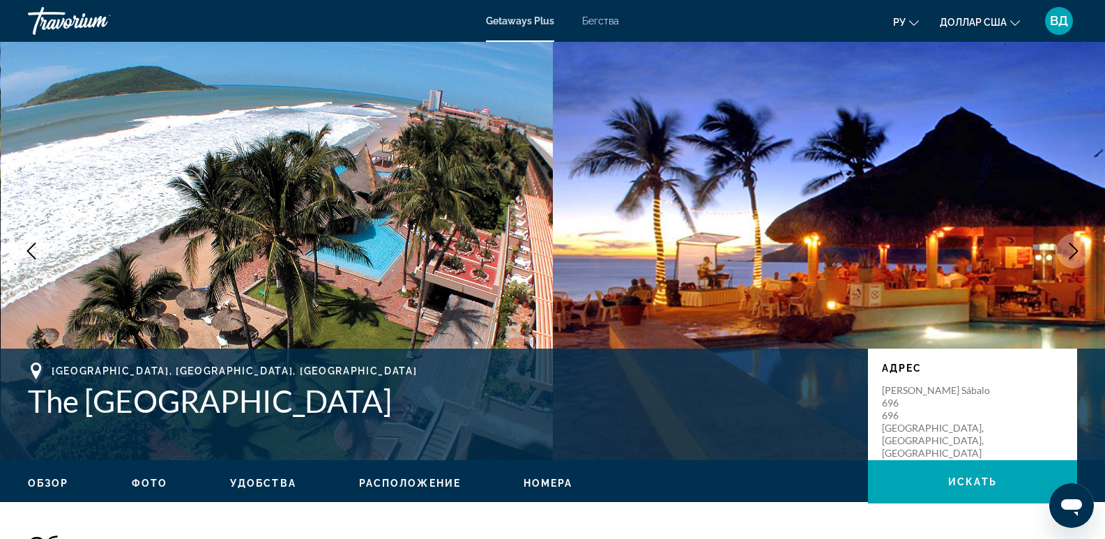
click at [1074, 257] on icon "Next image" at bounding box center [1073, 251] width 17 height 17
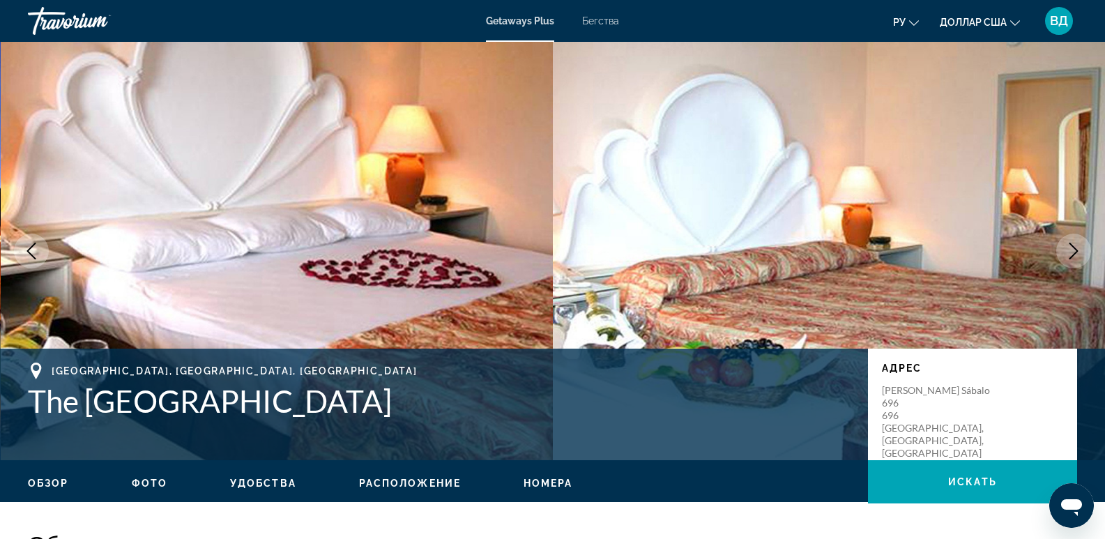
click at [1078, 245] on icon "Next image" at bounding box center [1073, 251] width 17 height 17
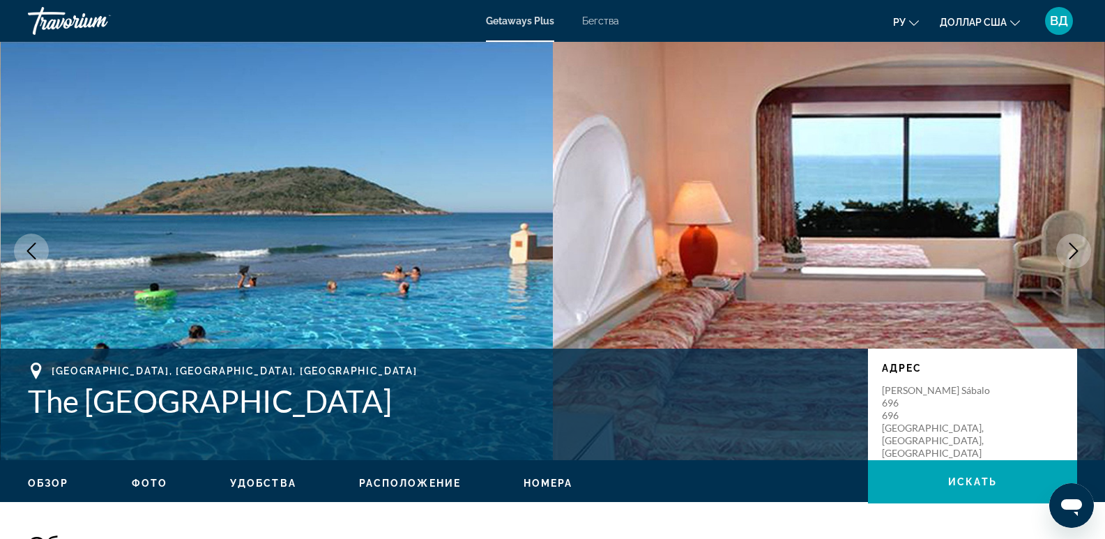
click at [1078, 245] on icon "Next image" at bounding box center [1073, 251] width 17 height 17
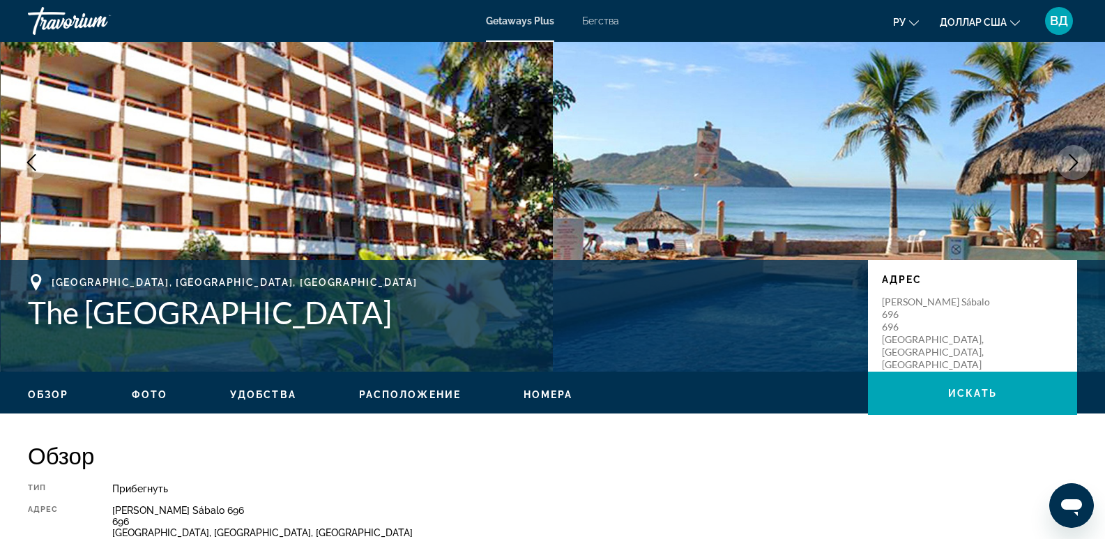
scroll to position [70, 0]
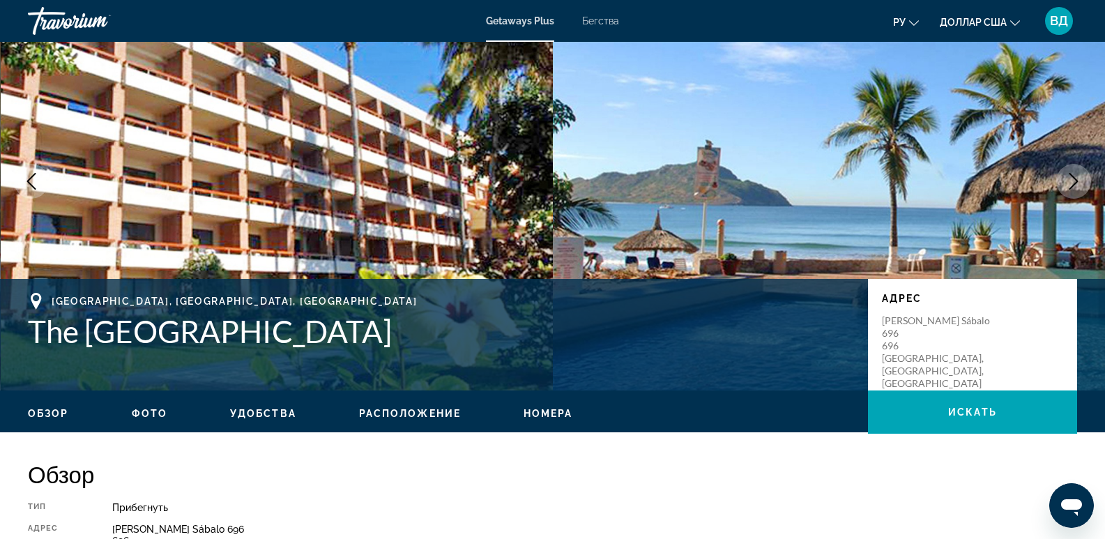
drag, startPoint x: 30, startPoint y: 326, endPoint x: 521, endPoint y: 357, distance: 492.5
click at [521, 357] on div "[GEOGRAPHIC_DATA], [GEOGRAPHIC_DATA], [GEOGRAPHIC_DATA] [GEOGRAPHIC_DATA] Адрес…" at bounding box center [552, 335] width 1105 height 84
copy h1 "The [GEOGRAPHIC_DATA]"
